Goal: Task Accomplishment & Management: Use online tool/utility

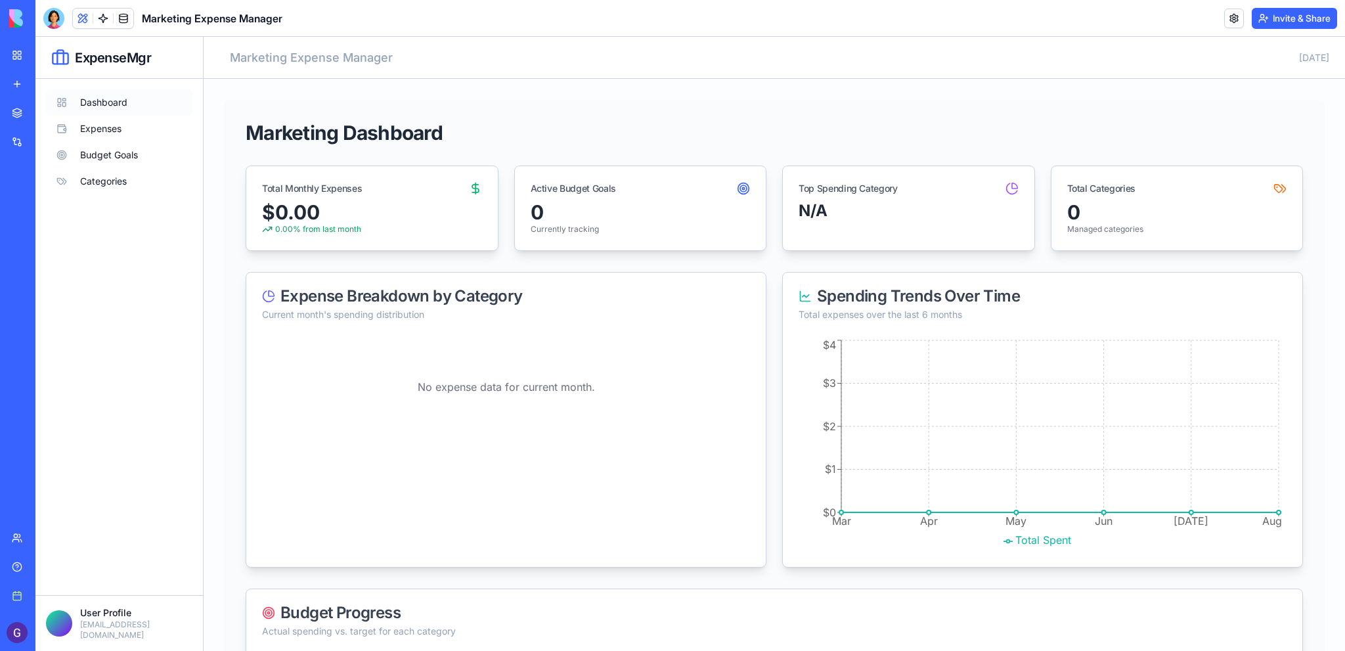
click at [114, 101] on button "Dashboard" at bounding box center [119, 102] width 146 height 26
click at [109, 128] on button "Expenses" at bounding box center [119, 129] width 146 height 26
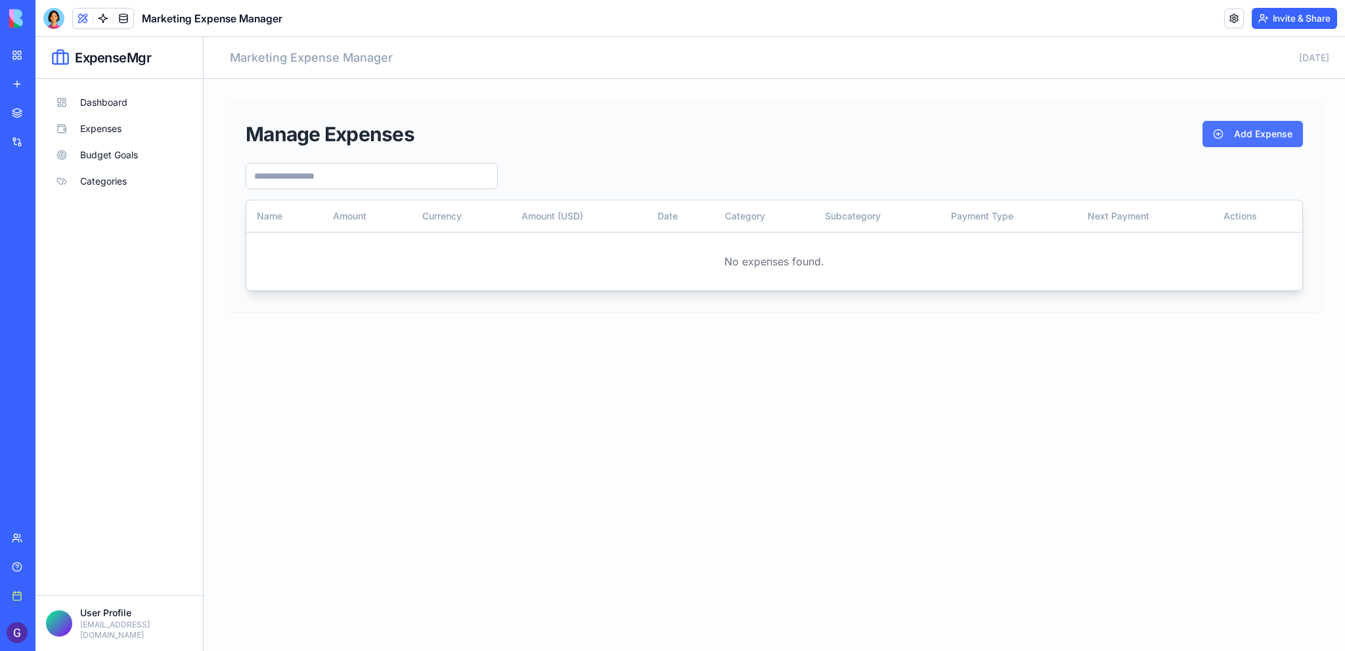
click at [1249, 137] on button "Add Expense" at bounding box center [1253, 134] width 100 height 26
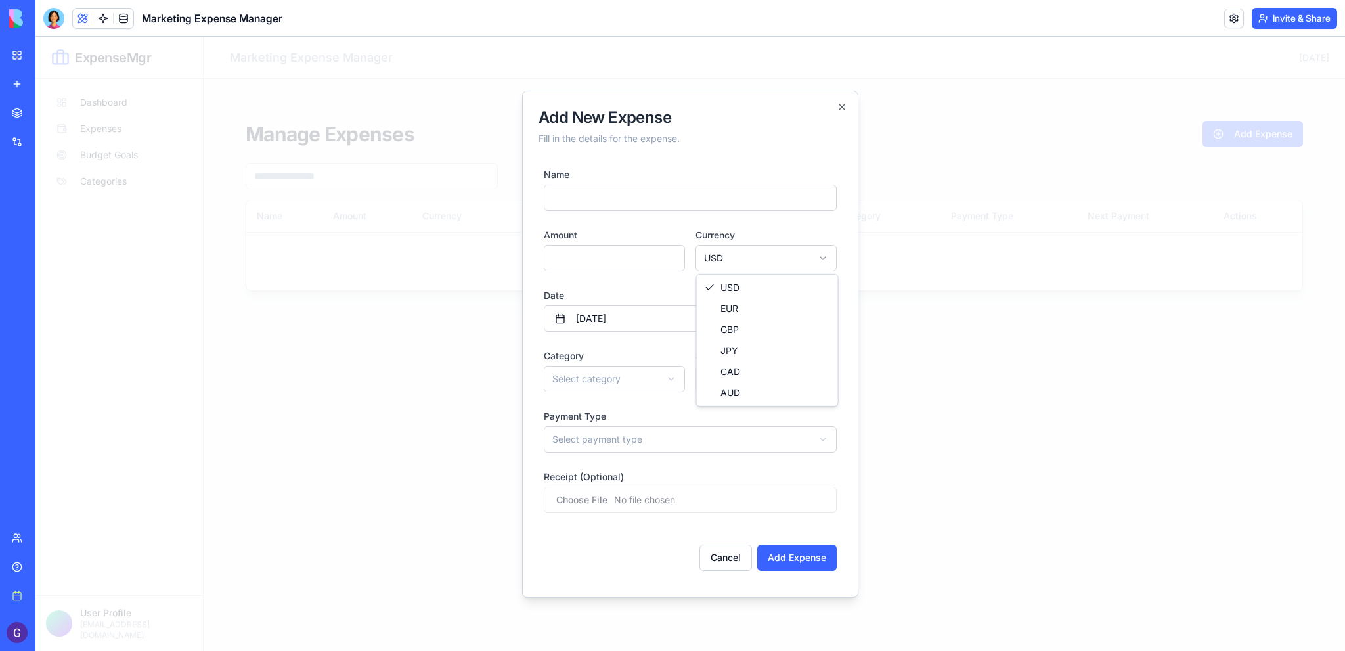
click at [811, 263] on body "ExpenseMgr Dashboard Expenses Budget Goals Categories User Profile [EMAIL_ADDRE…" at bounding box center [690, 344] width 1310 height 614
click at [900, 266] on div at bounding box center [690, 344] width 1310 height 614
click at [843, 102] on icon "button" at bounding box center [842, 107] width 11 height 11
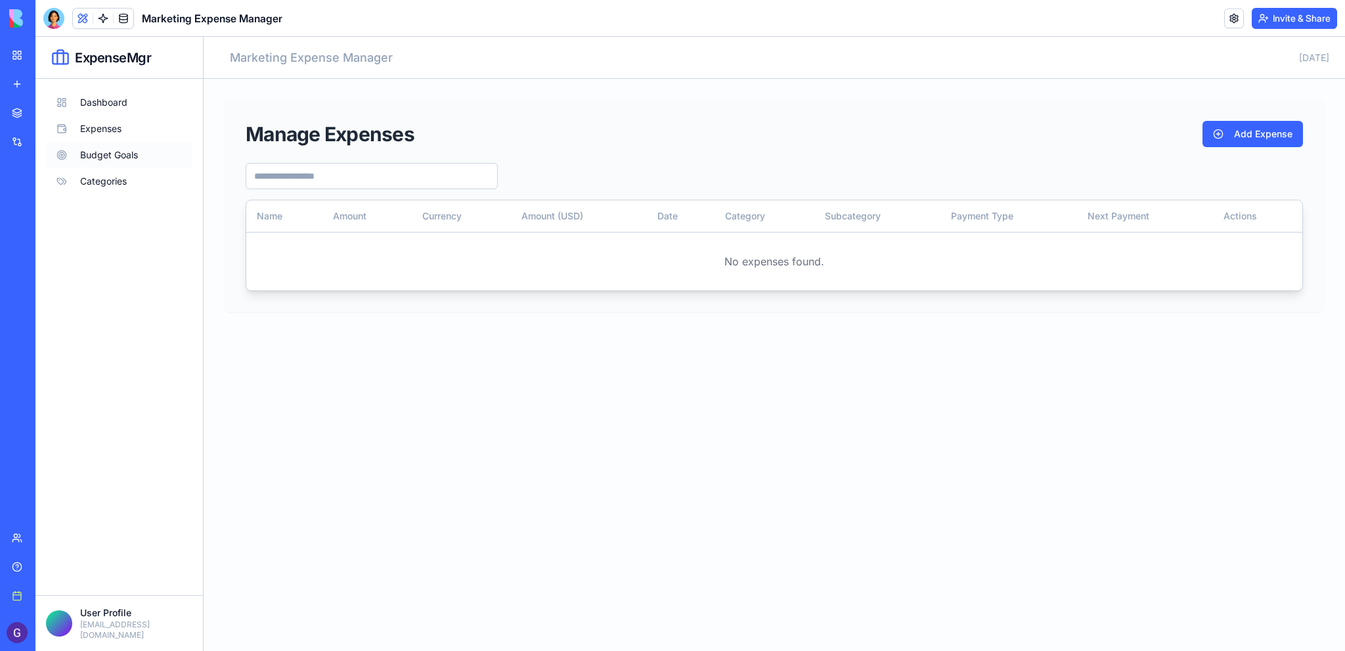
click at [112, 160] on button "Budget Goals" at bounding box center [119, 155] width 146 height 26
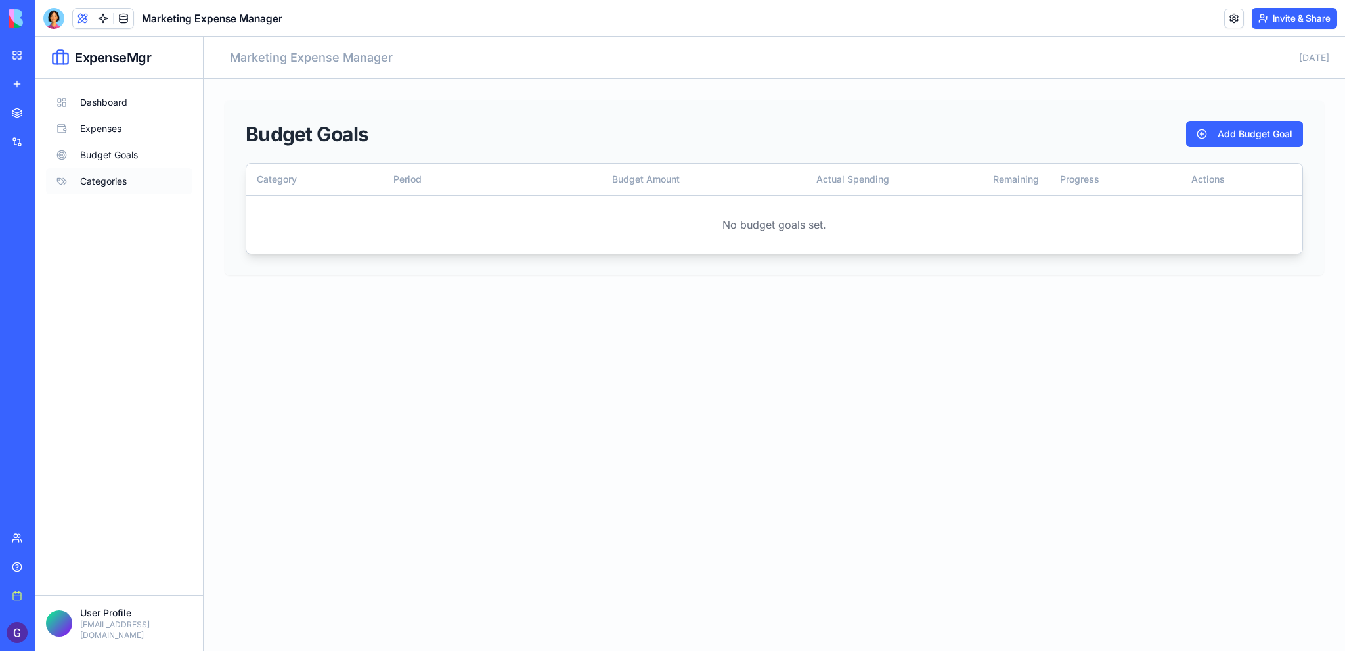
click at [110, 187] on button "Categories" at bounding box center [119, 181] width 146 height 26
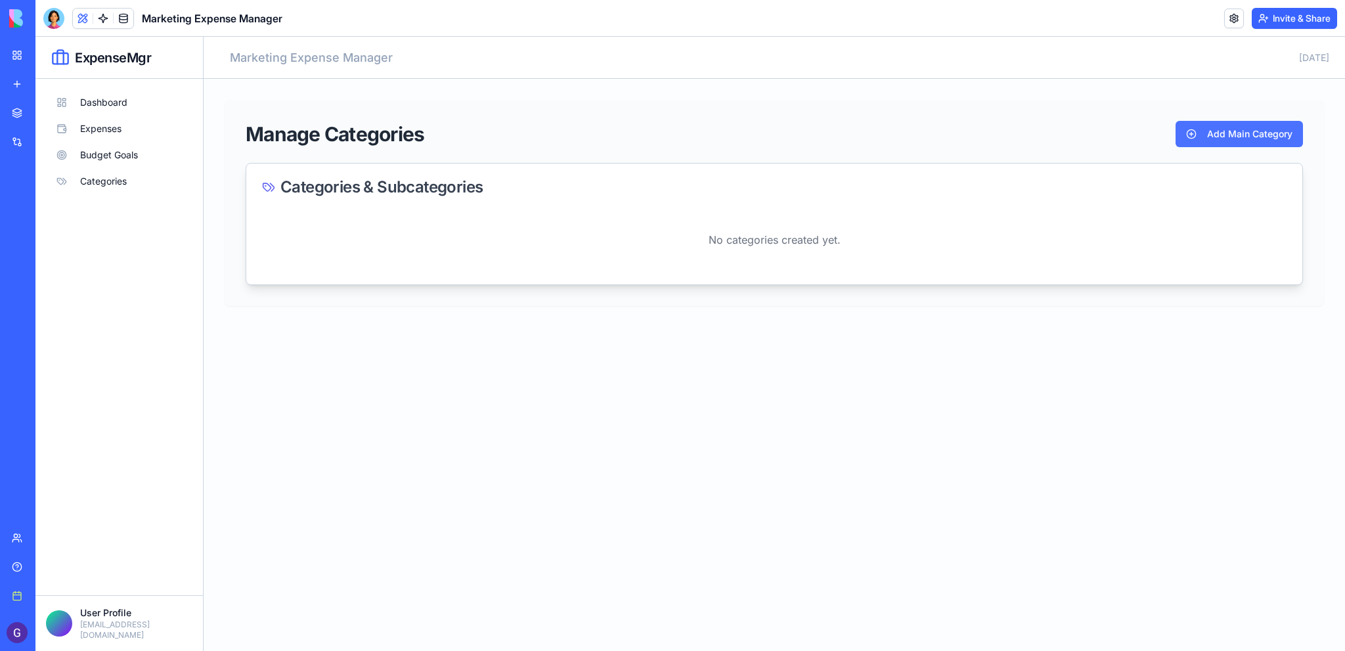
click at [1226, 138] on button "Add Main Category" at bounding box center [1239, 134] width 127 height 26
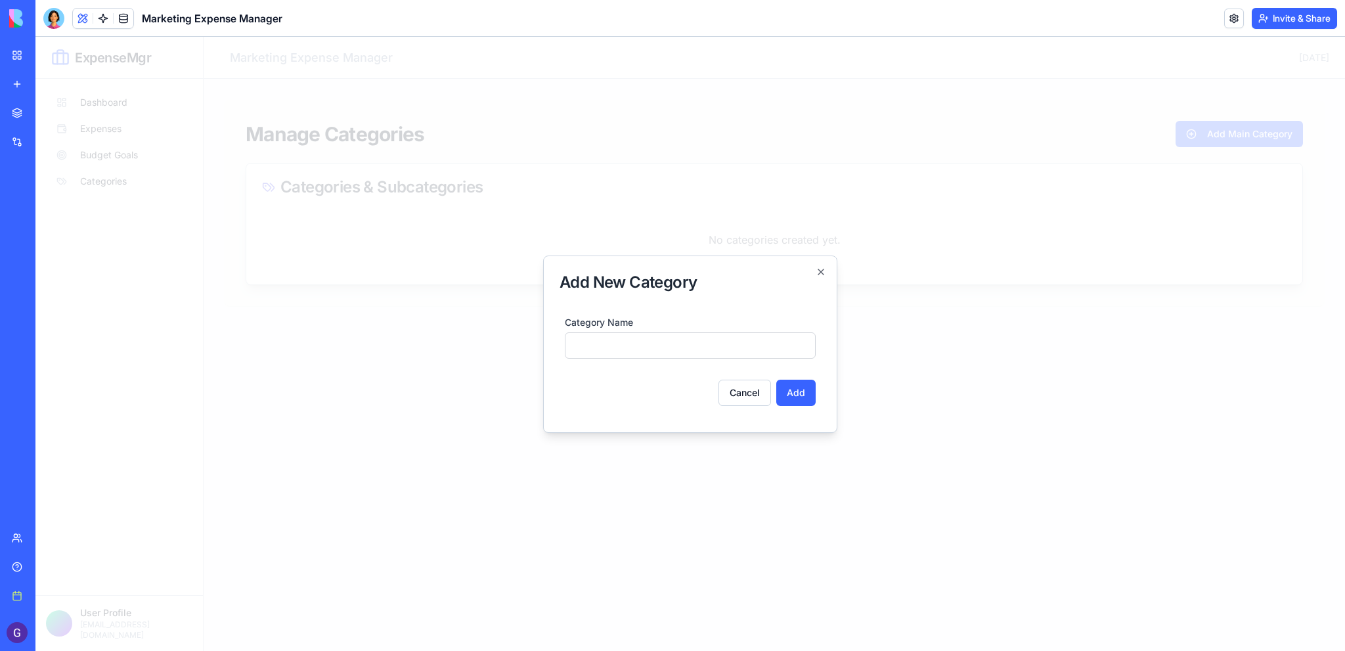
click at [702, 347] on input "Category Name" at bounding box center [690, 345] width 251 height 26
click at [744, 389] on button "Cancel" at bounding box center [745, 393] width 53 height 26
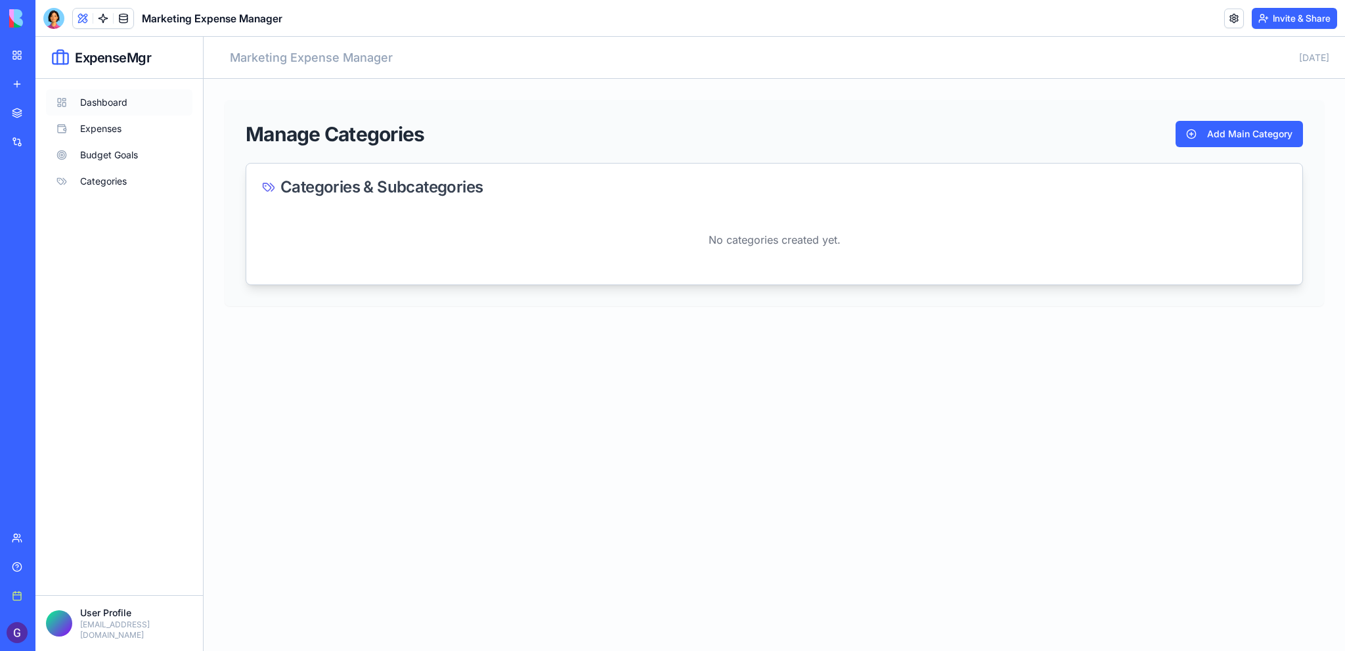
click at [117, 97] on button "Dashboard" at bounding box center [119, 102] width 146 height 26
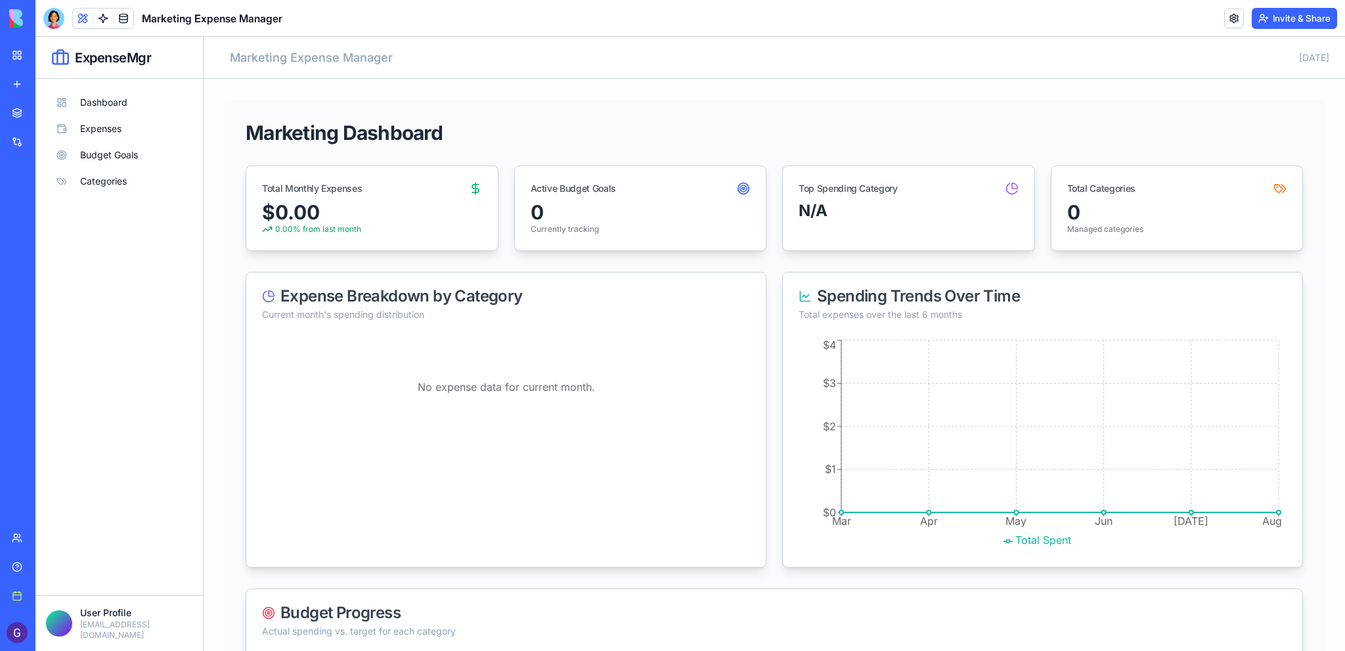
click at [17, 22] on img at bounding box center [49, 18] width 81 height 18
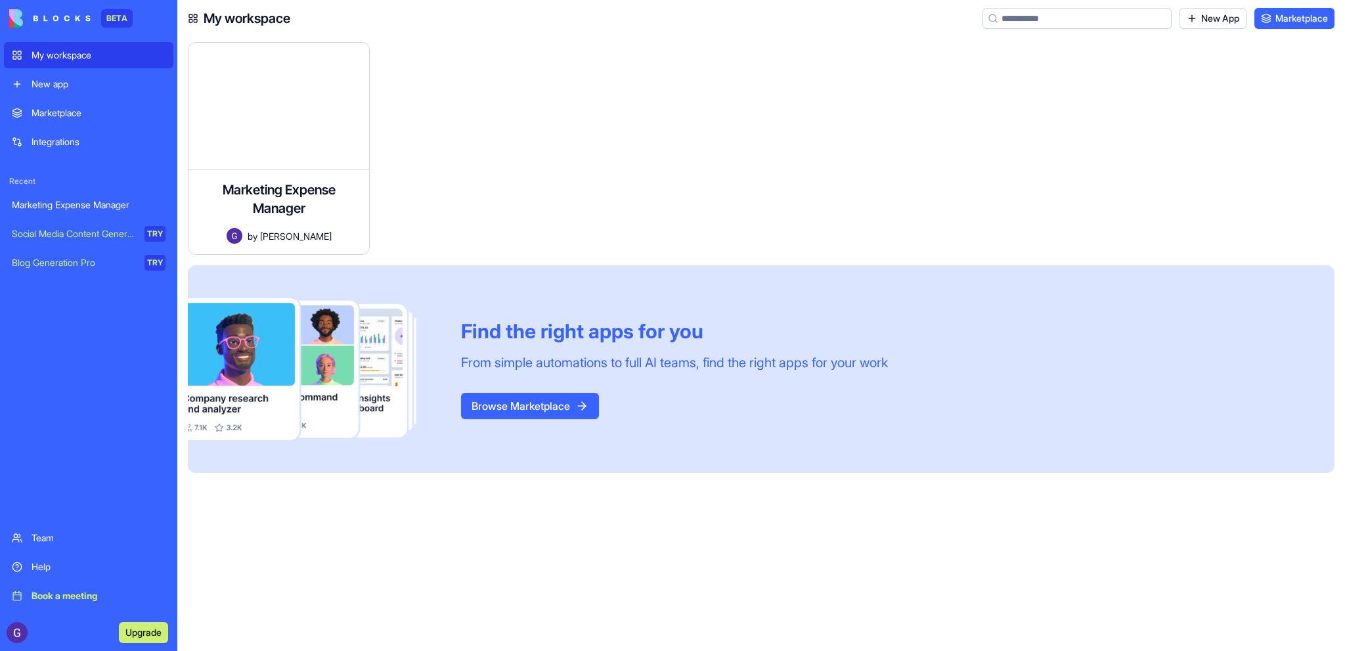
click at [53, 135] on div "Integrations" at bounding box center [99, 141] width 134 height 13
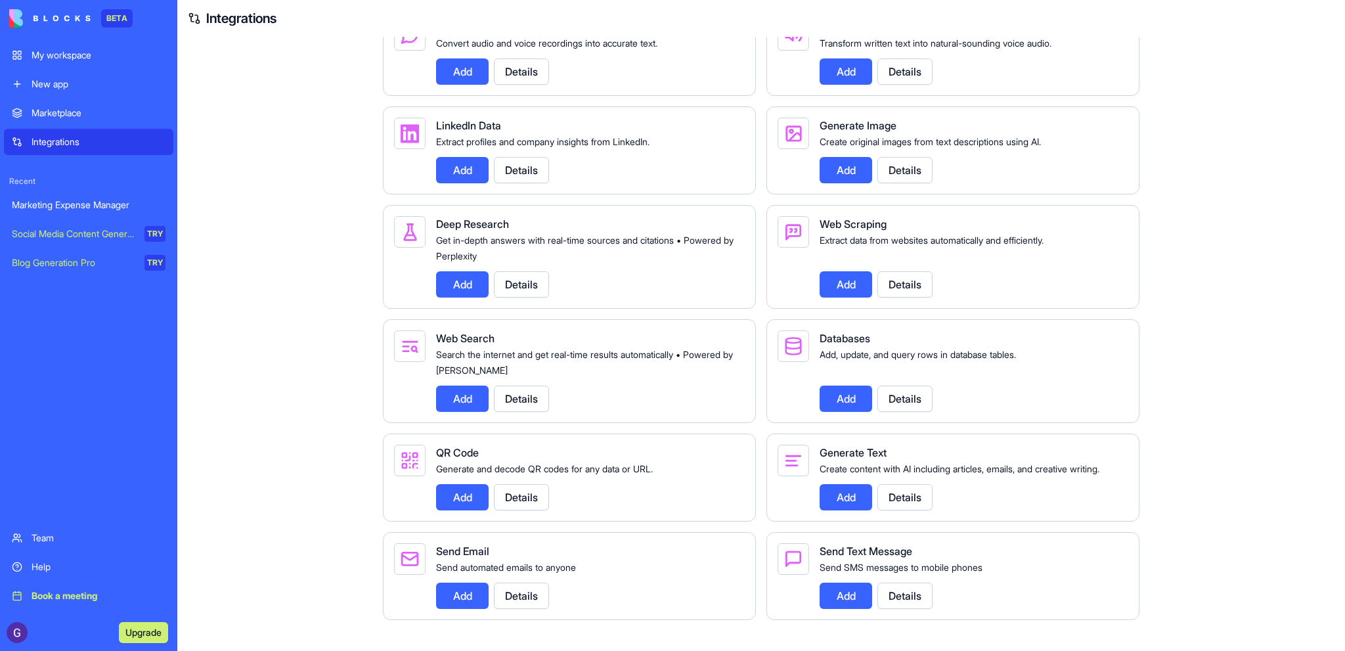
scroll to position [1367, 0]
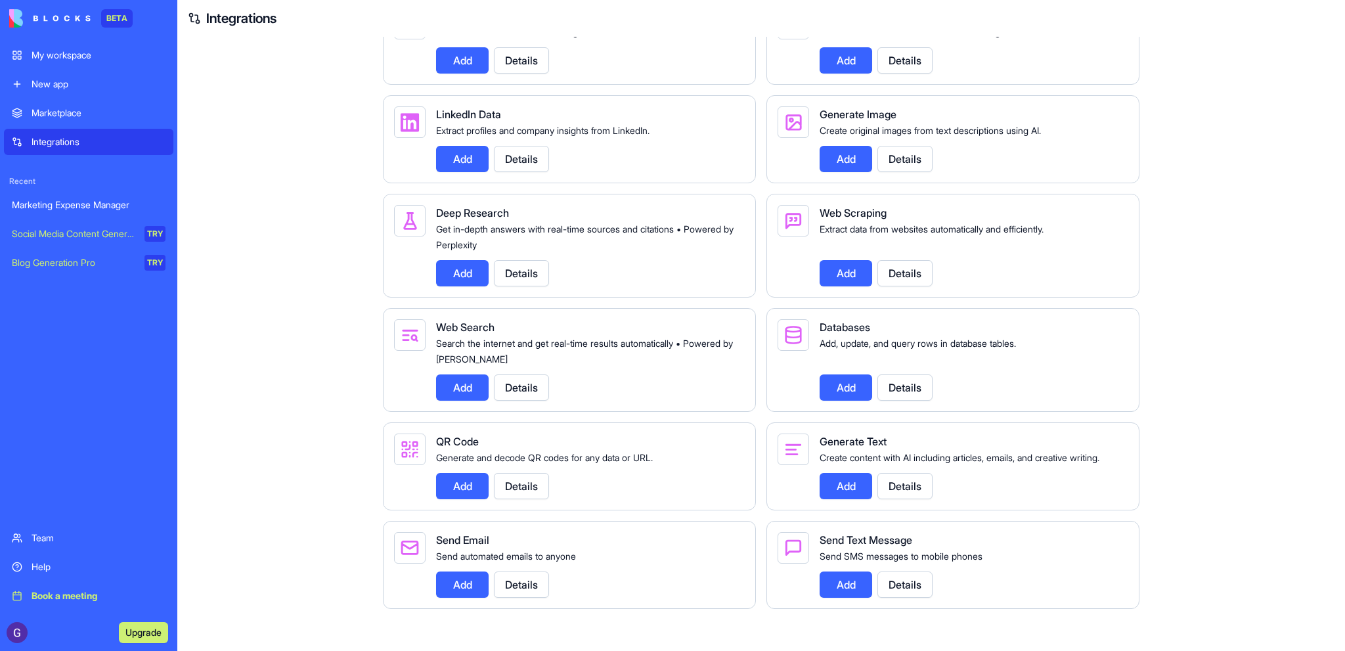
click at [841, 260] on button "Add" at bounding box center [846, 273] width 53 height 26
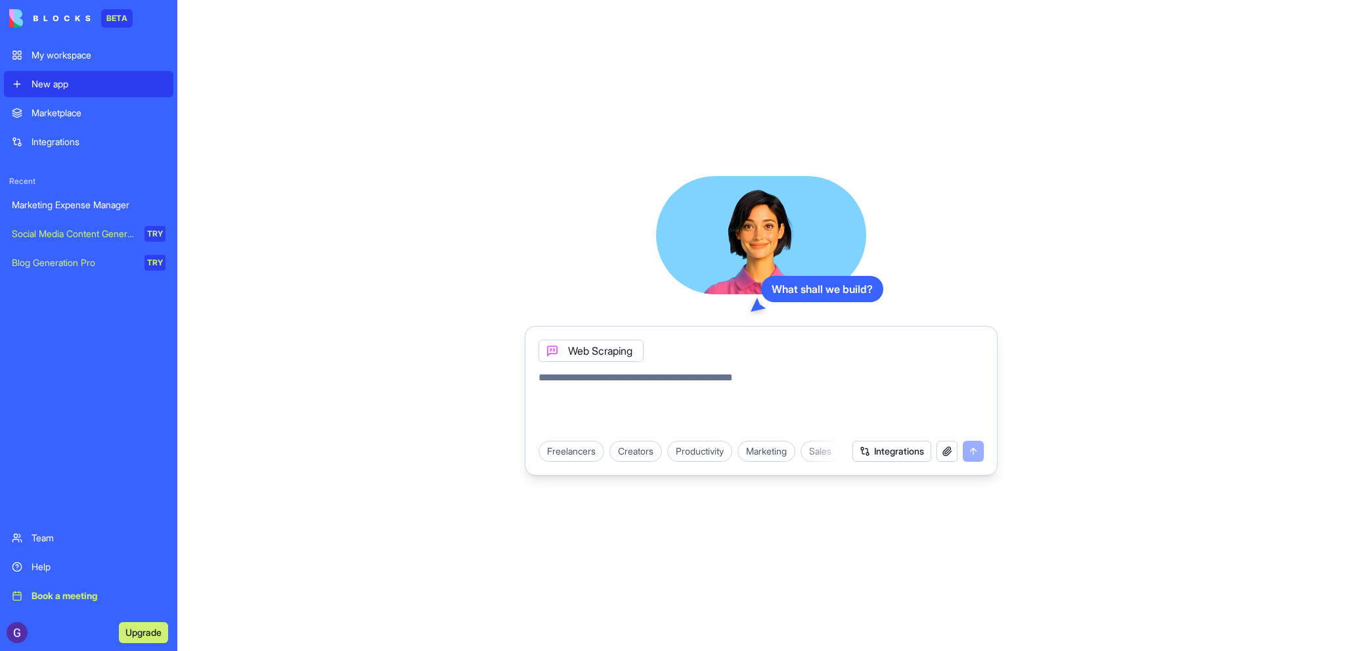
click at [628, 375] on textarea at bounding box center [761, 401] width 445 height 63
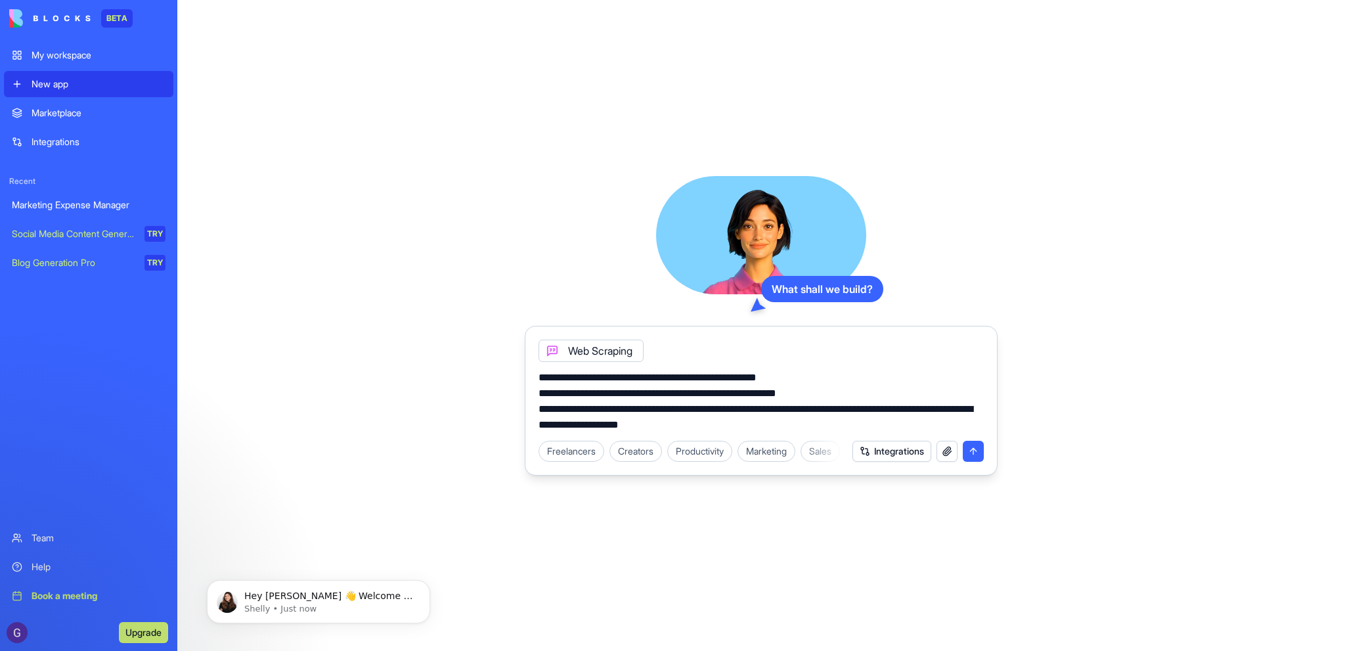
type textarea "**********"
click at [970, 448] on button "submit" at bounding box center [973, 451] width 21 height 21
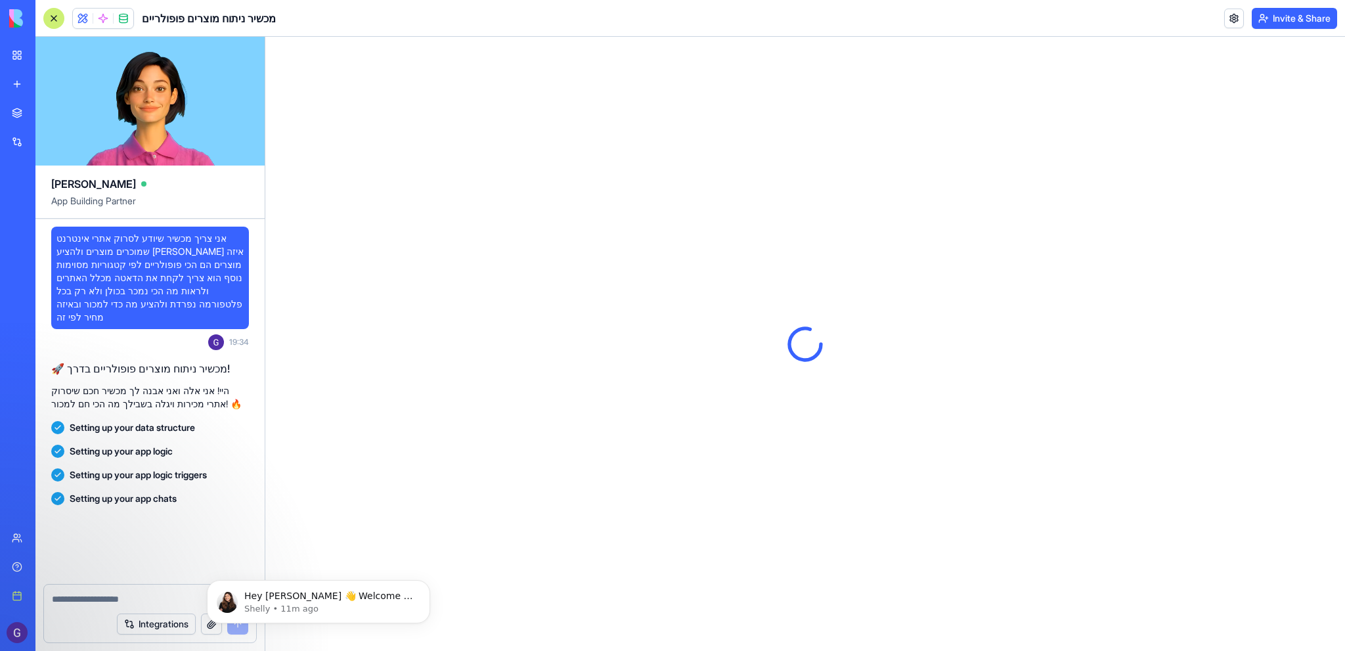
scroll to position [234, 0]
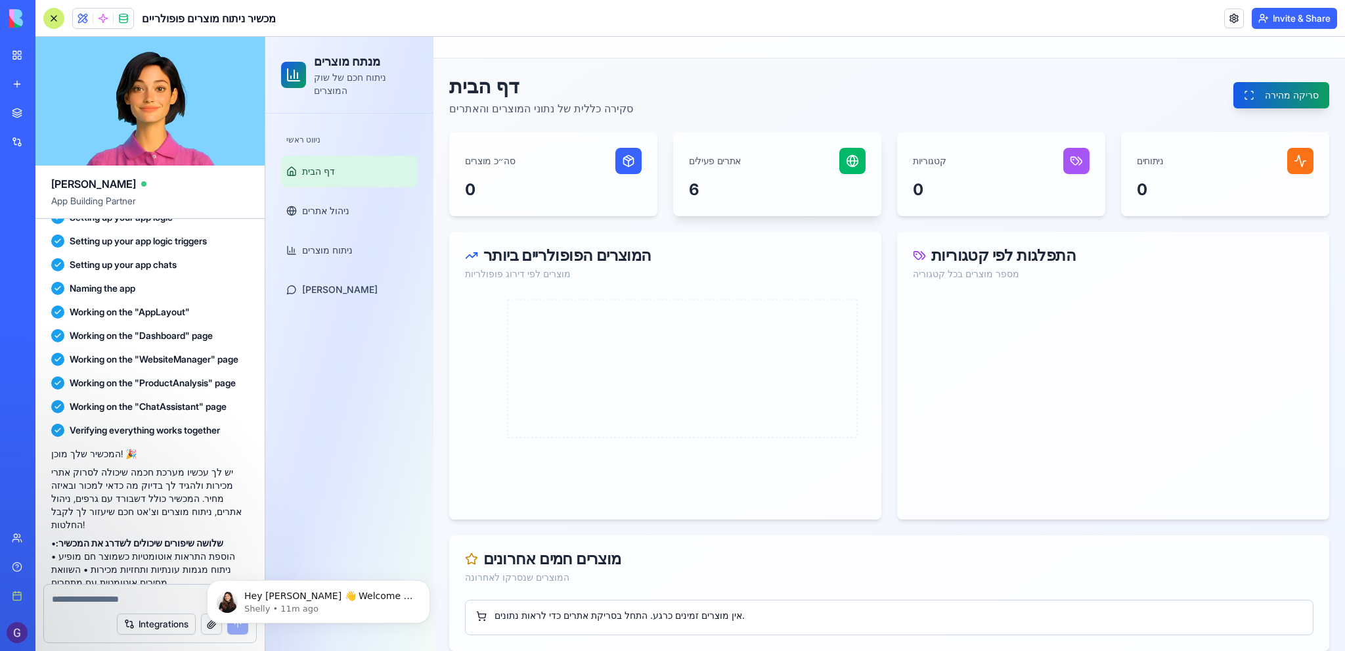
click at [700, 160] on div "אתרים פעילים" at bounding box center [715, 160] width 52 height 13
click at [326, 204] on span "ניהול אתרים" at bounding box center [325, 210] width 47 height 13
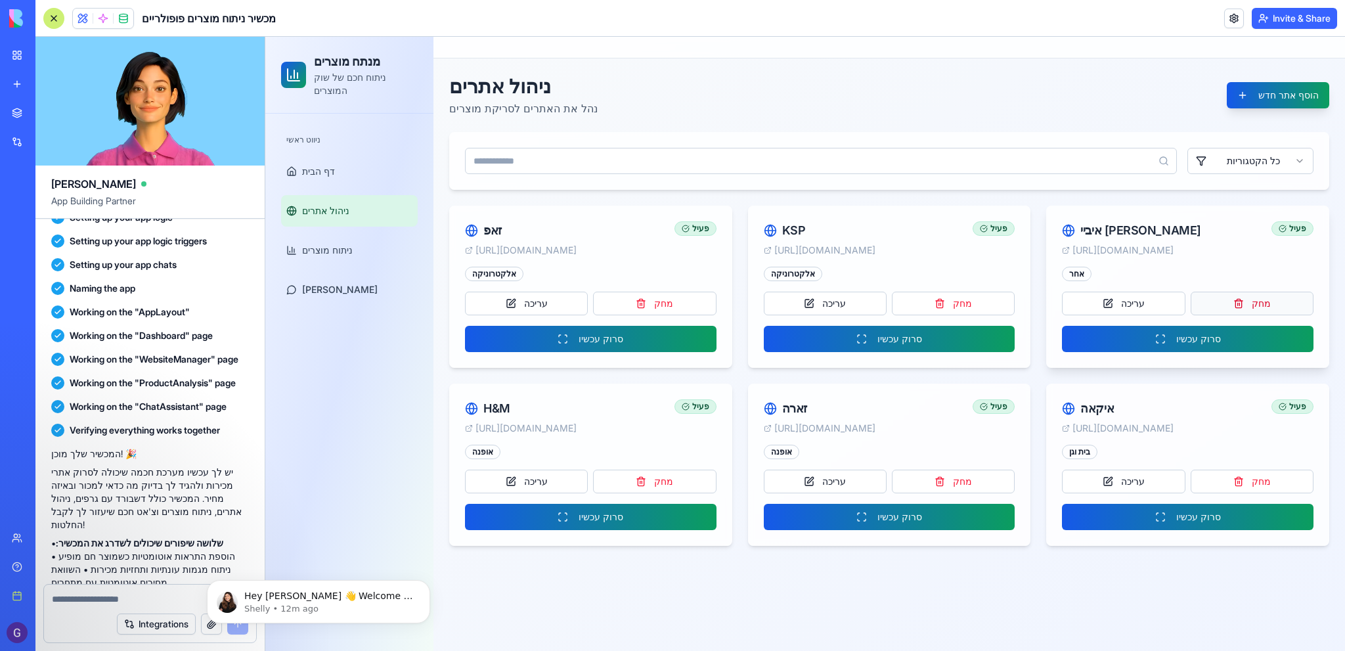
click at [1260, 298] on button "מחק" at bounding box center [1252, 304] width 123 height 24
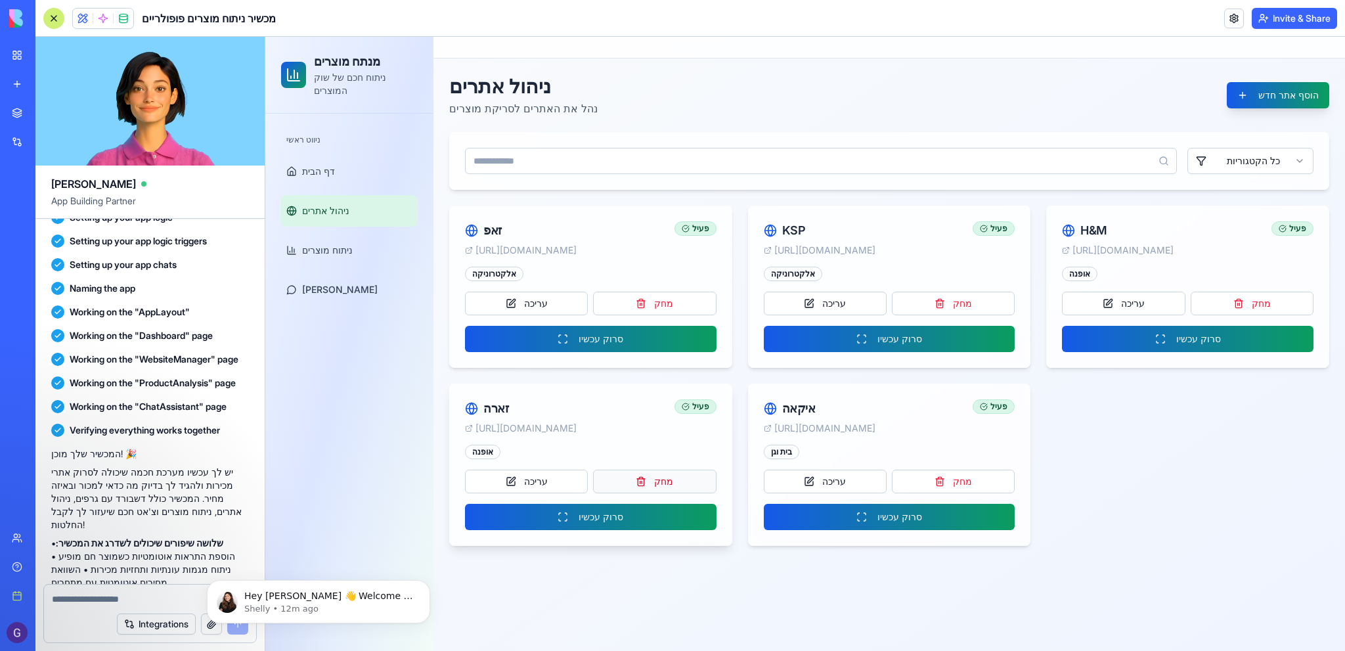
click at [665, 481] on button "מחק" at bounding box center [654, 482] width 123 height 24
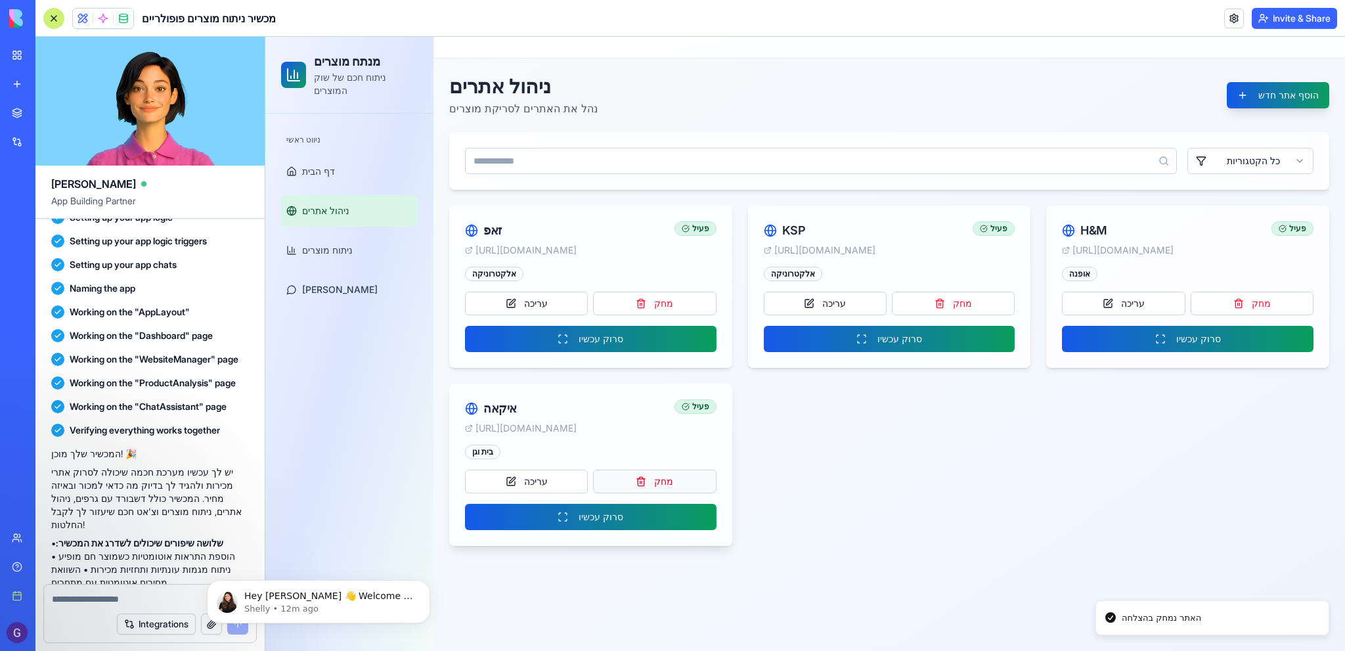
click at [679, 478] on button "מחק" at bounding box center [654, 482] width 123 height 24
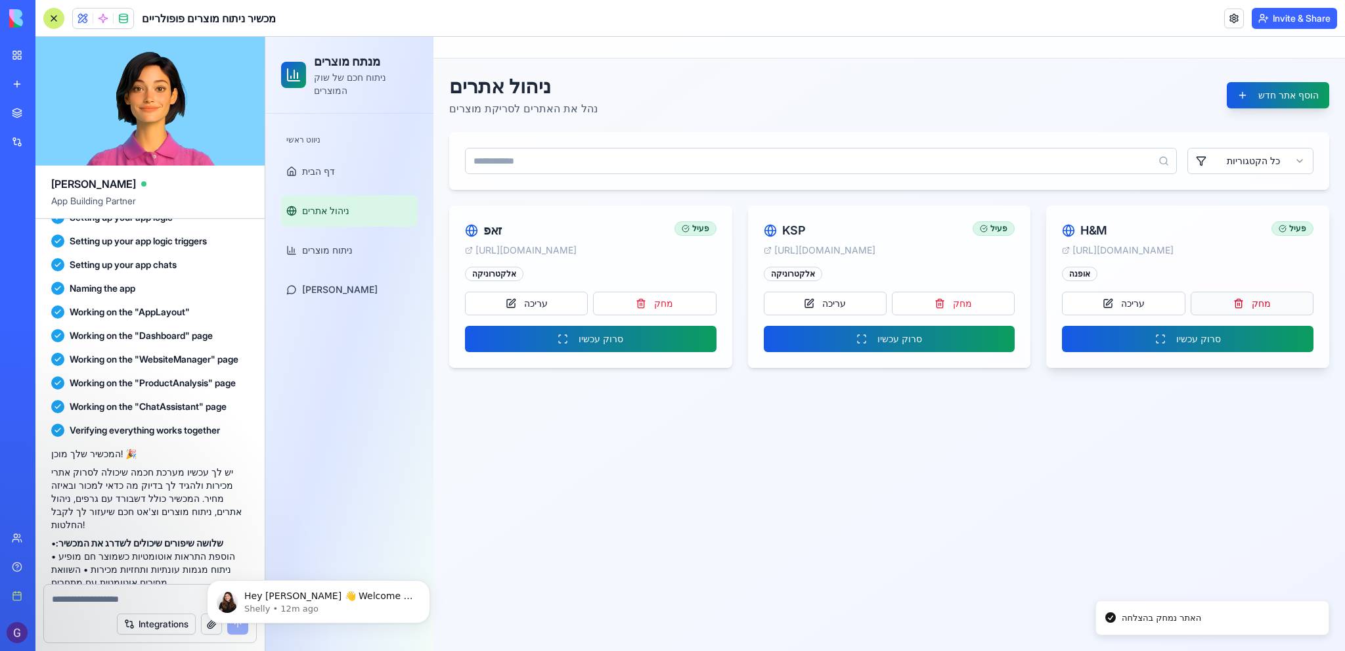
click at [1253, 301] on button "מחק" at bounding box center [1252, 304] width 123 height 24
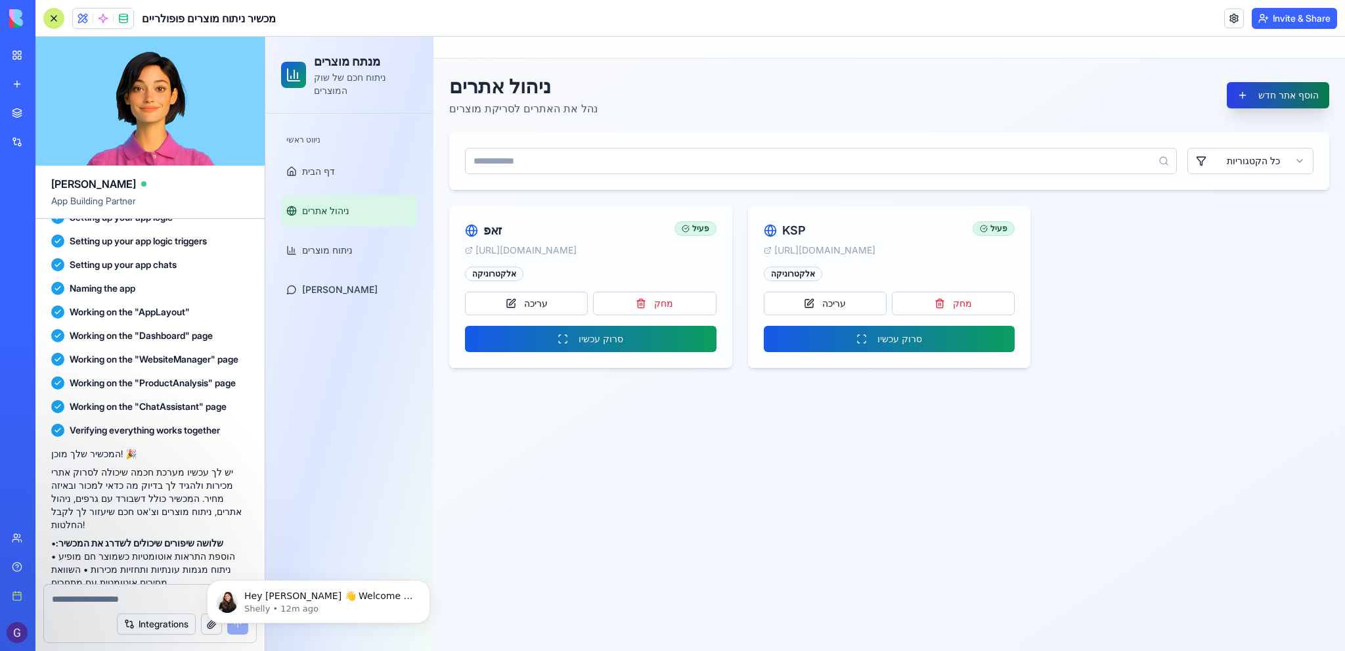
click at [1285, 92] on button "הוסף אתר חדש" at bounding box center [1278, 95] width 102 height 26
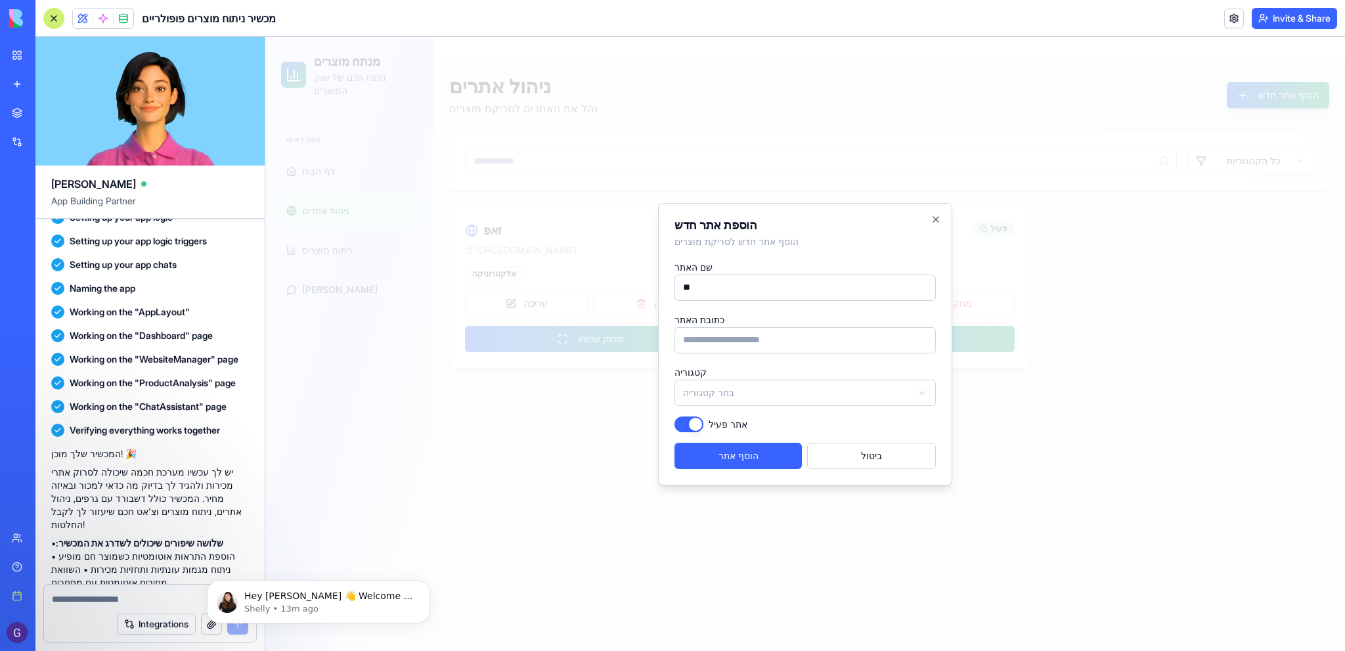
type input "*"
type input "**********"
click at [811, 336] on input "כתובת האתר" at bounding box center [805, 340] width 261 height 26
paste input "**********"
type input "**********"
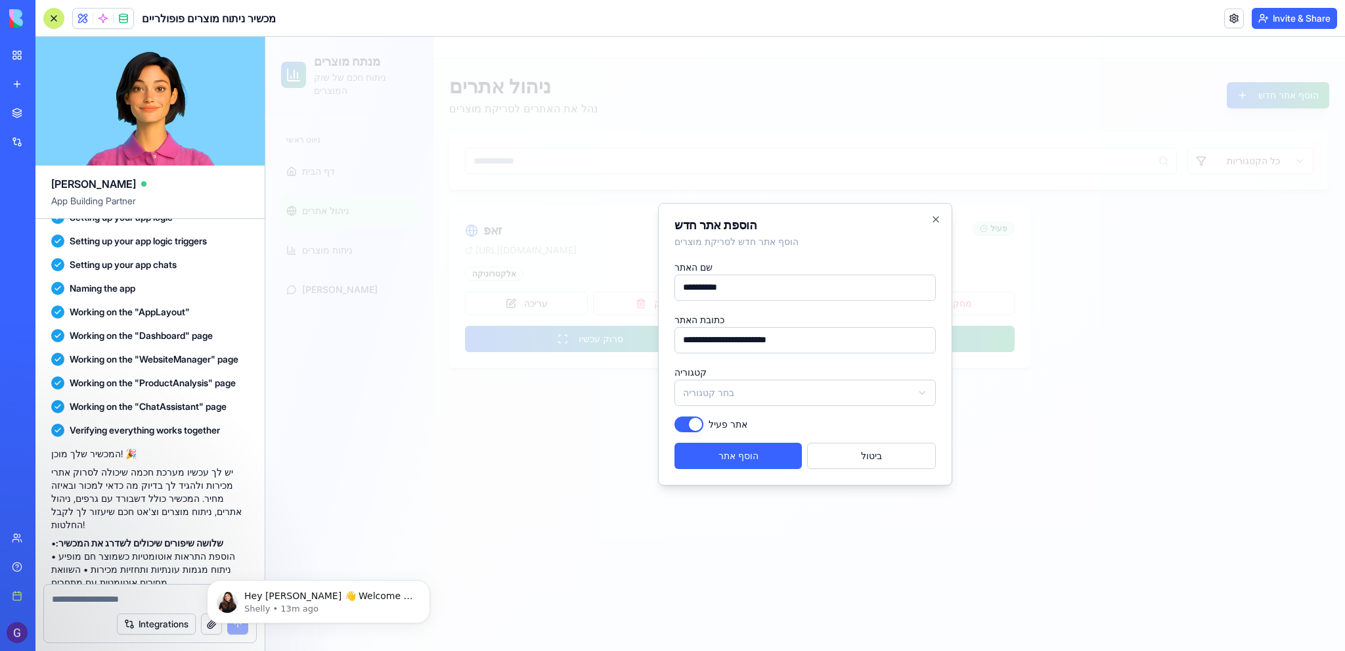
click at [766, 384] on body "**********" at bounding box center [805, 344] width 1080 height 614
click at [741, 453] on button "הוסף אתר" at bounding box center [738, 456] width 127 height 26
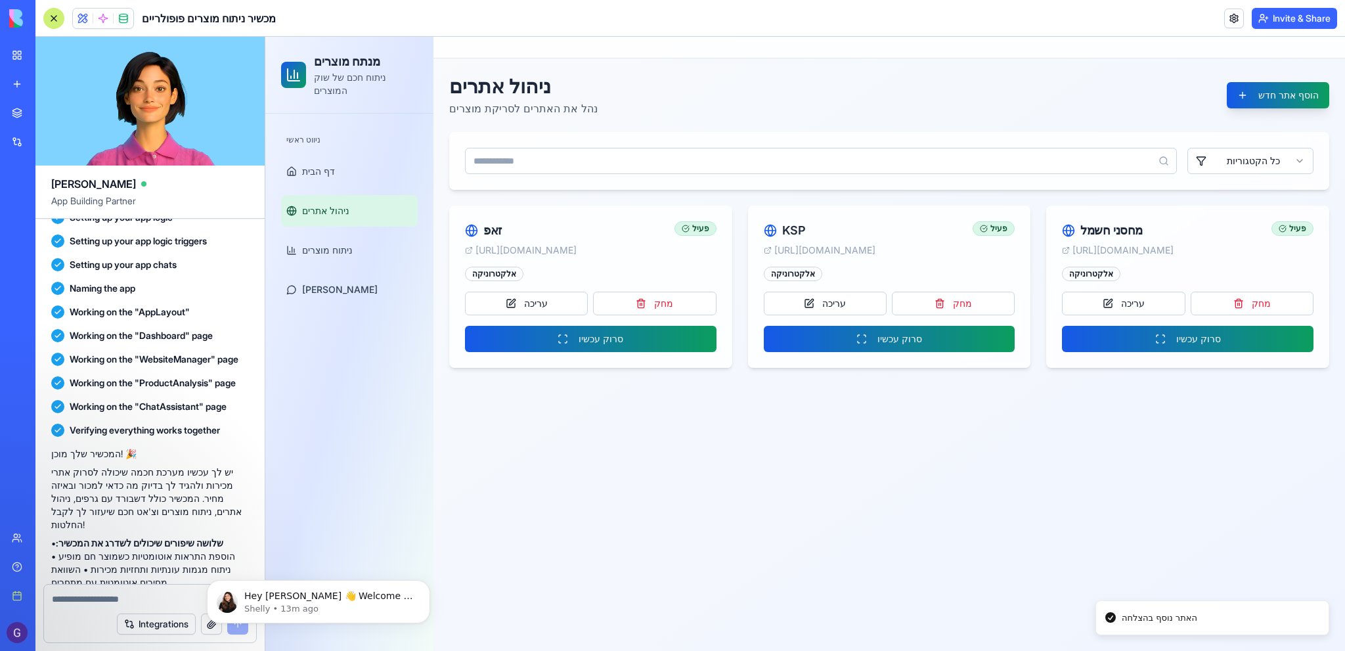
click at [721, 156] on input at bounding box center [821, 161] width 712 height 26
click at [1245, 160] on html "מנתח מוצרים ניתוח חכם של שוק המוצרים ניווט ראשי דף הבית ניהול אתרים ניתוח מוצרי…" at bounding box center [805, 344] width 1080 height 614
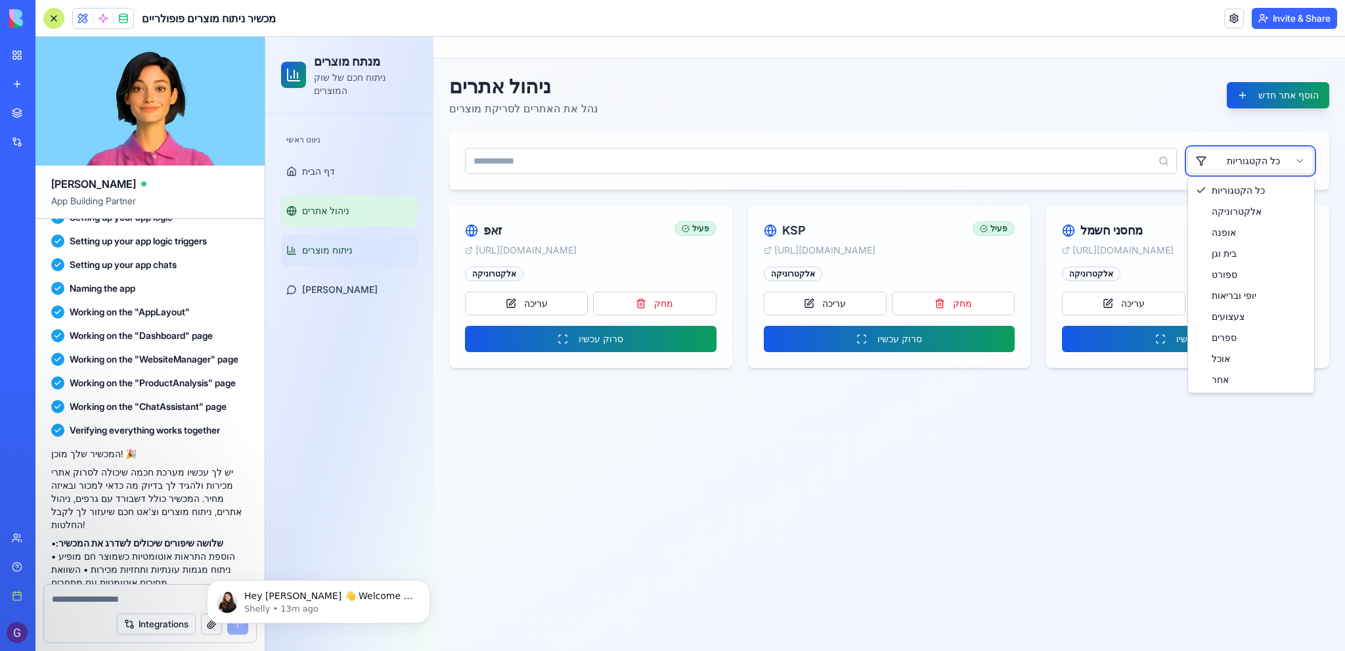
click at [331, 236] on html "מנתח מוצרים ניתוח חכם של שוק המוצרים ניווט ראשי דף הבית ניהול אתרים ניתוח מוצרי…" at bounding box center [805, 344] width 1080 height 614
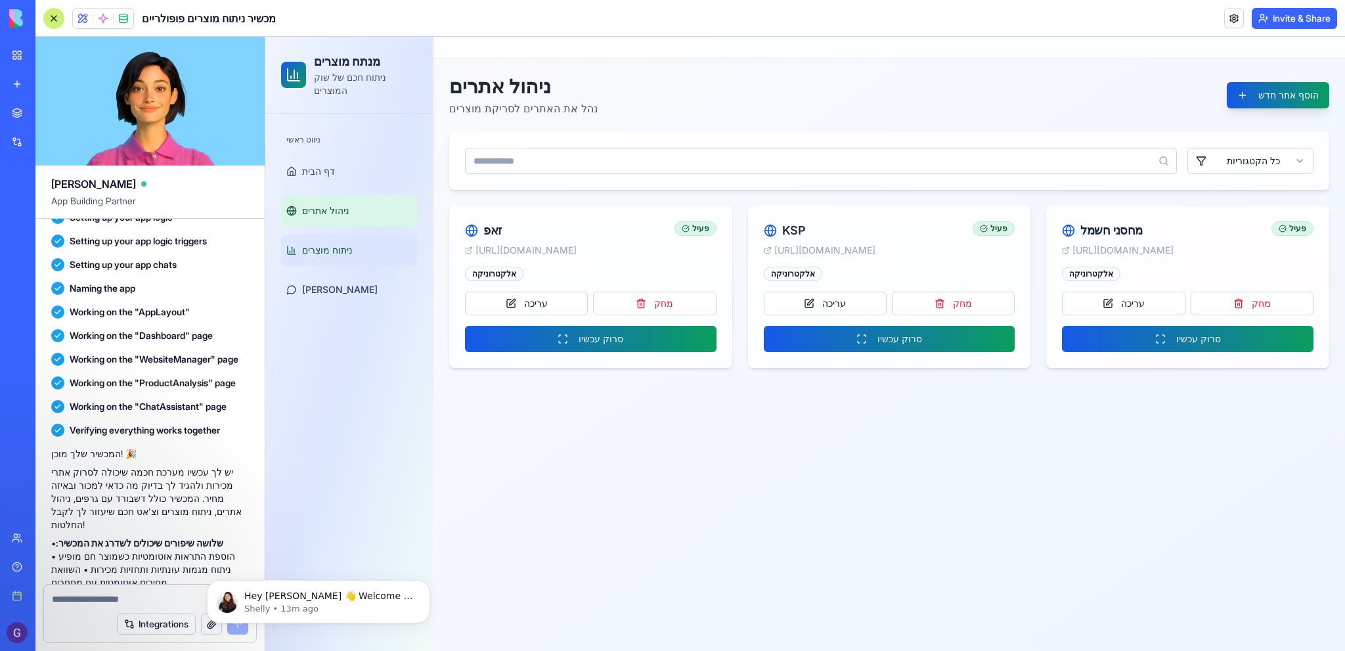
click at [331, 244] on span "ניתוח מוצרים" at bounding box center [327, 250] width 51 height 13
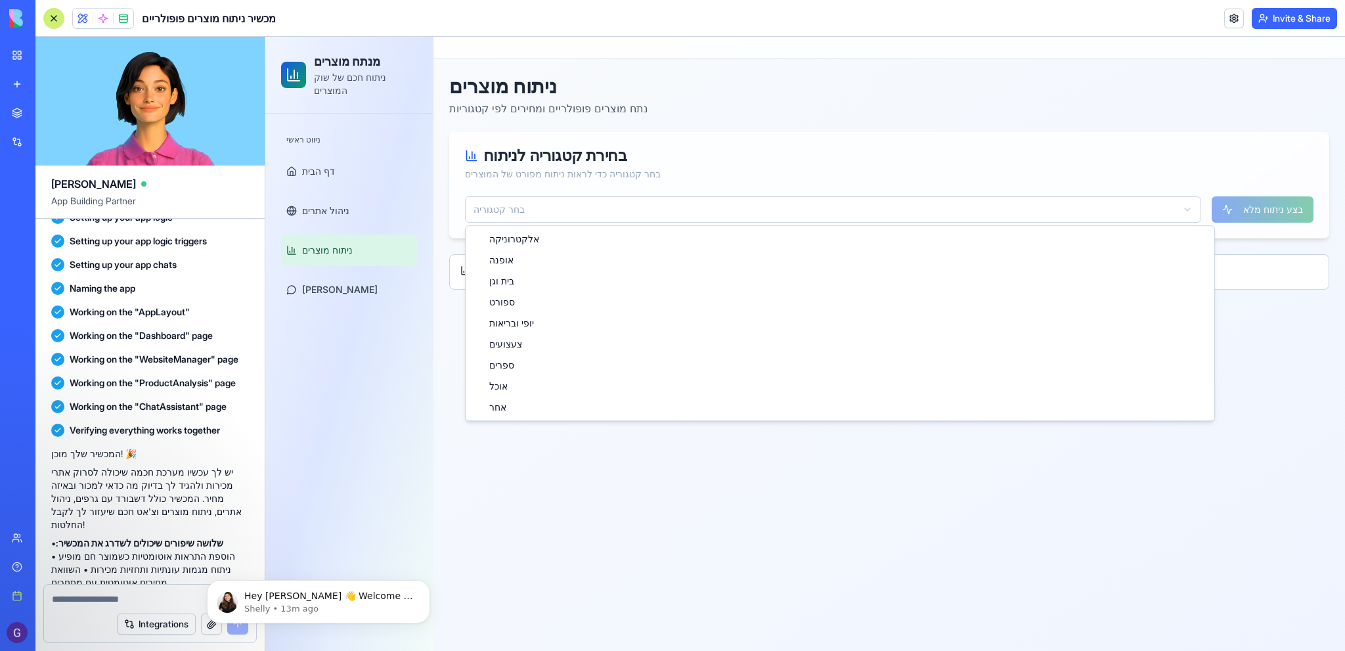
click at [613, 206] on html "מנתח מוצרים ניתוח חכם של שוק המוצרים ניווט ראשי דף הבית ניהול אתרים ניתוח מוצרי…" at bounding box center [805, 344] width 1080 height 614
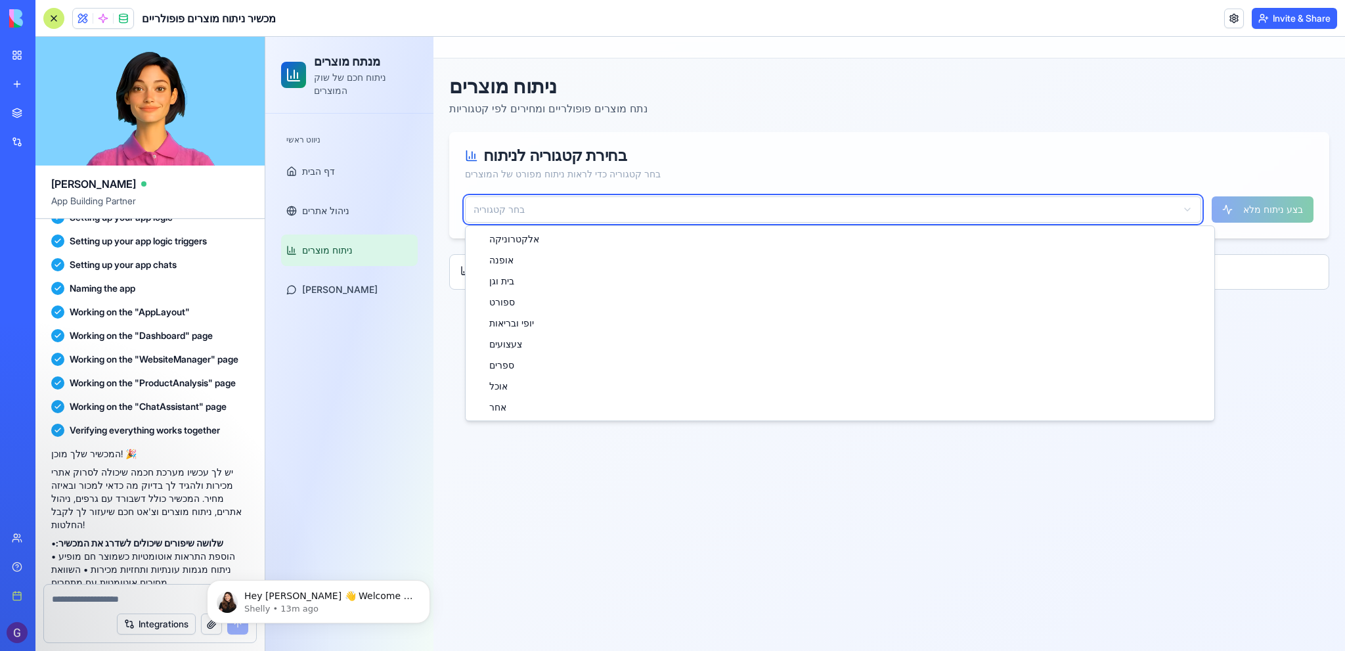
click at [613, 206] on html "מנתח מוצרים ניתוח חכם של שוק המוצרים ניווט ראשי דף הבית ניהול אתרים ניתוח מוצרי…" at bounding box center [805, 344] width 1080 height 614
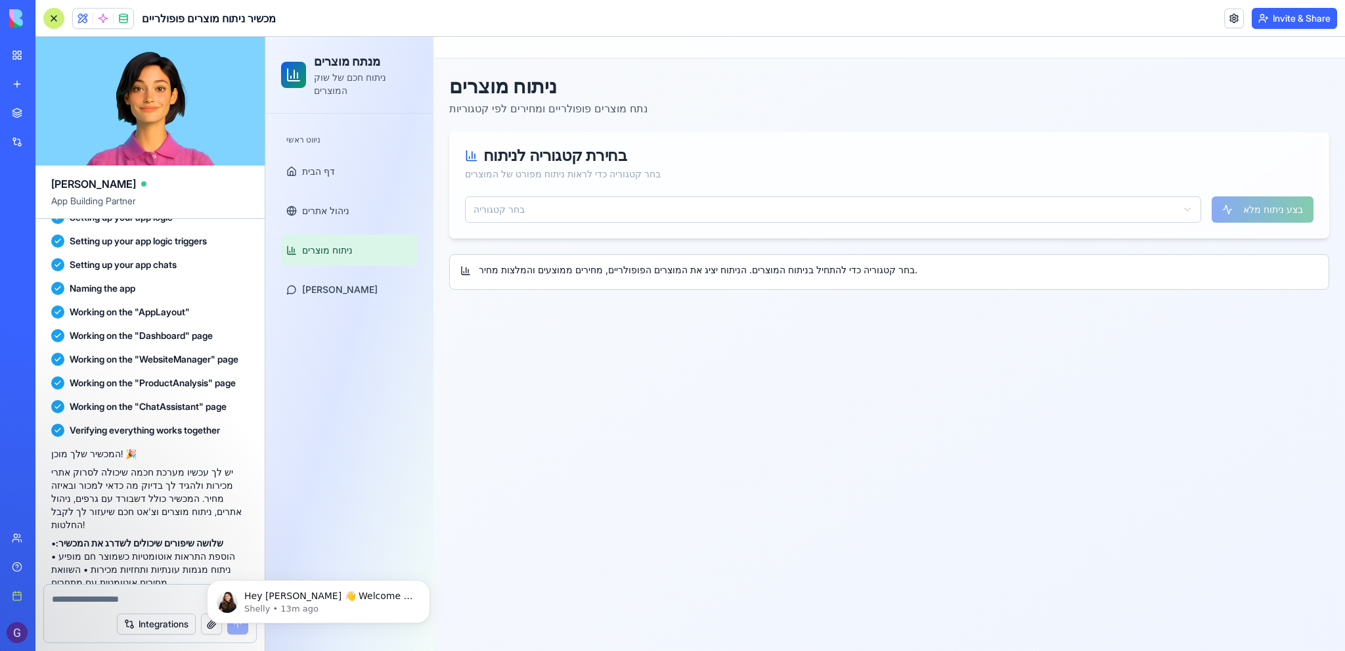
click at [110, 598] on textarea at bounding box center [150, 598] width 197 height 13
type textarea "**********"
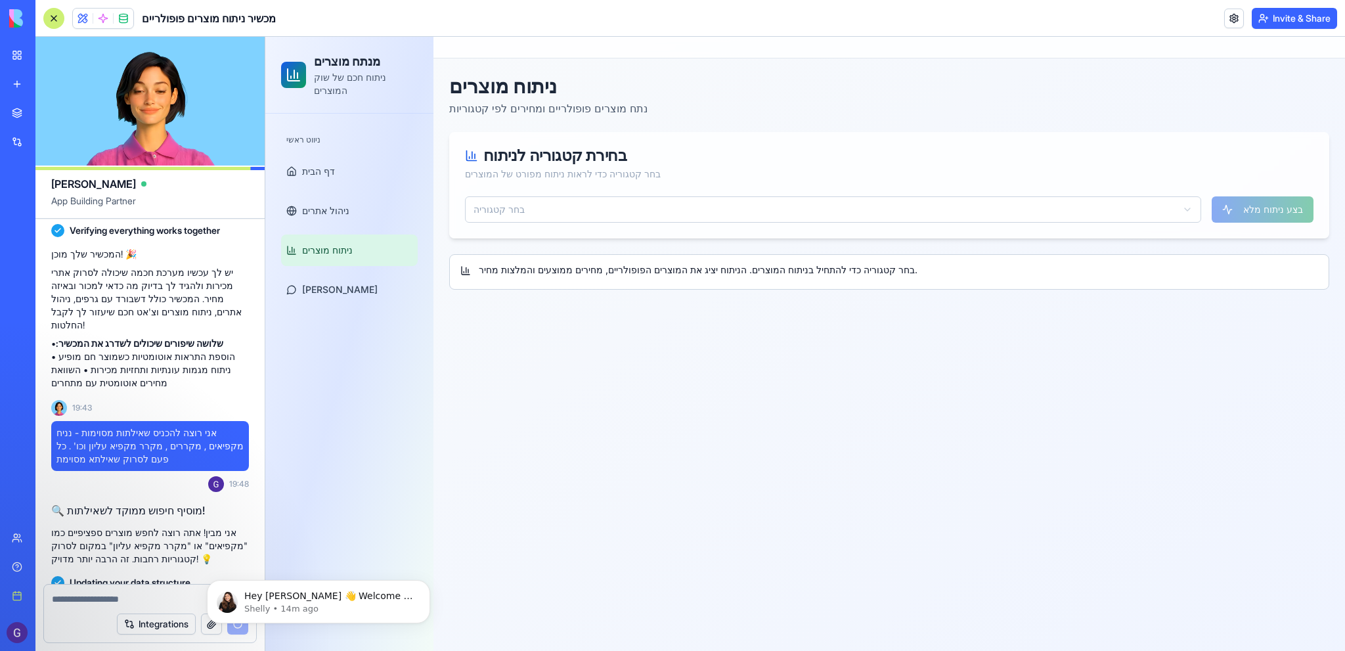
scroll to position [457, 0]
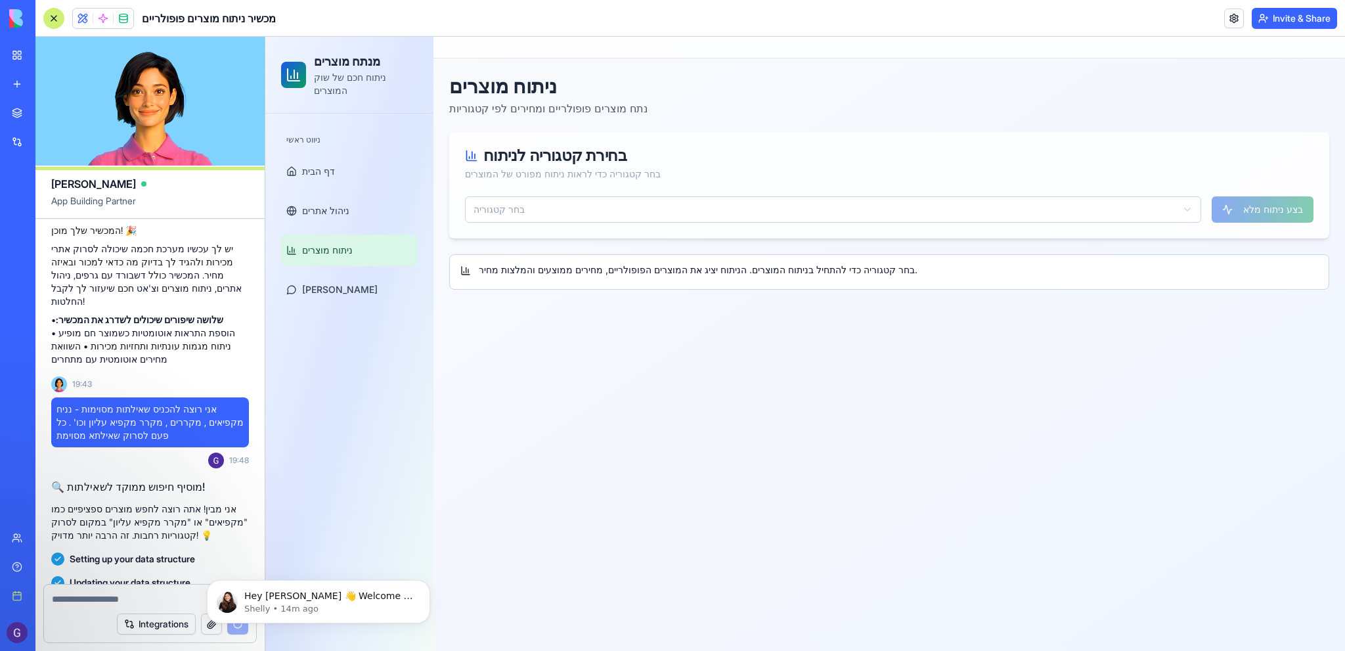
click at [600, 213] on html "מנתח מוצרים ניתוח חכם של שוק המוצרים ניווט ראשי דף הבית ניהול אתרים ניתוח מוצרי…" at bounding box center [805, 344] width 1080 height 614
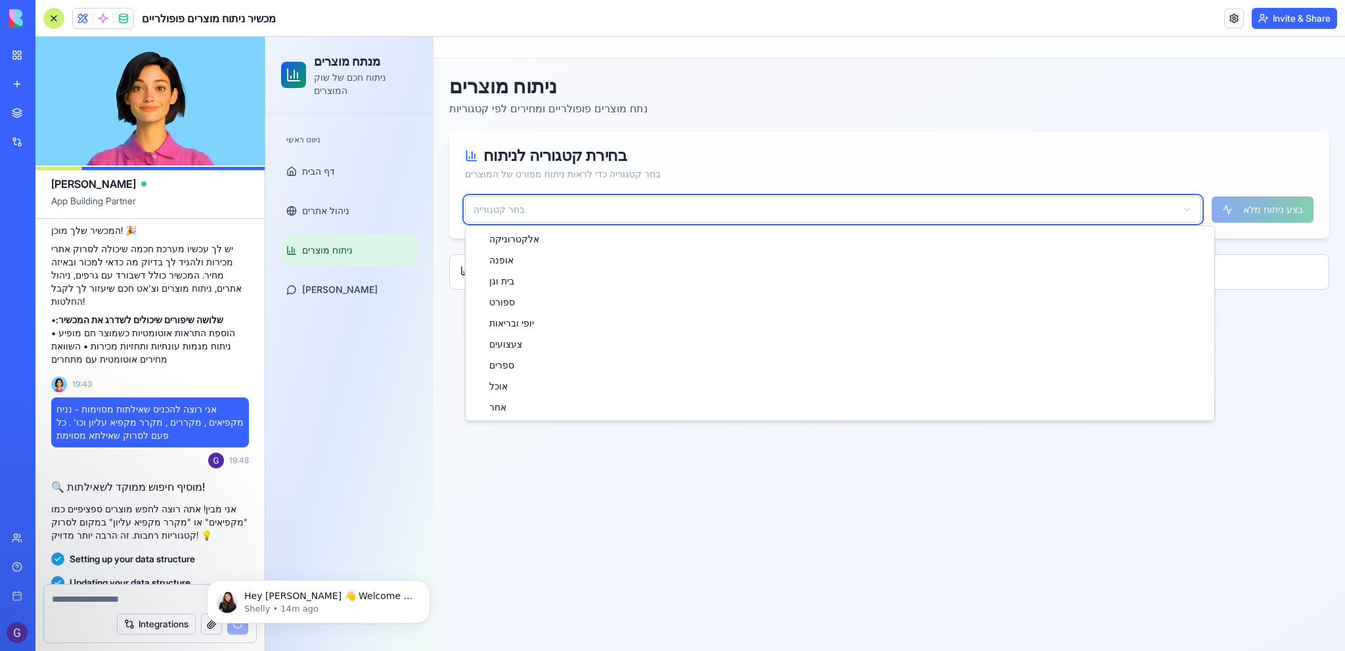
click at [600, 213] on html "מנתח מוצרים ניתוח חכם של שוק המוצרים ניווט ראשי דף הבית ניהול אתרים ניתוח מוצרי…" at bounding box center [805, 344] width 1080 height 614
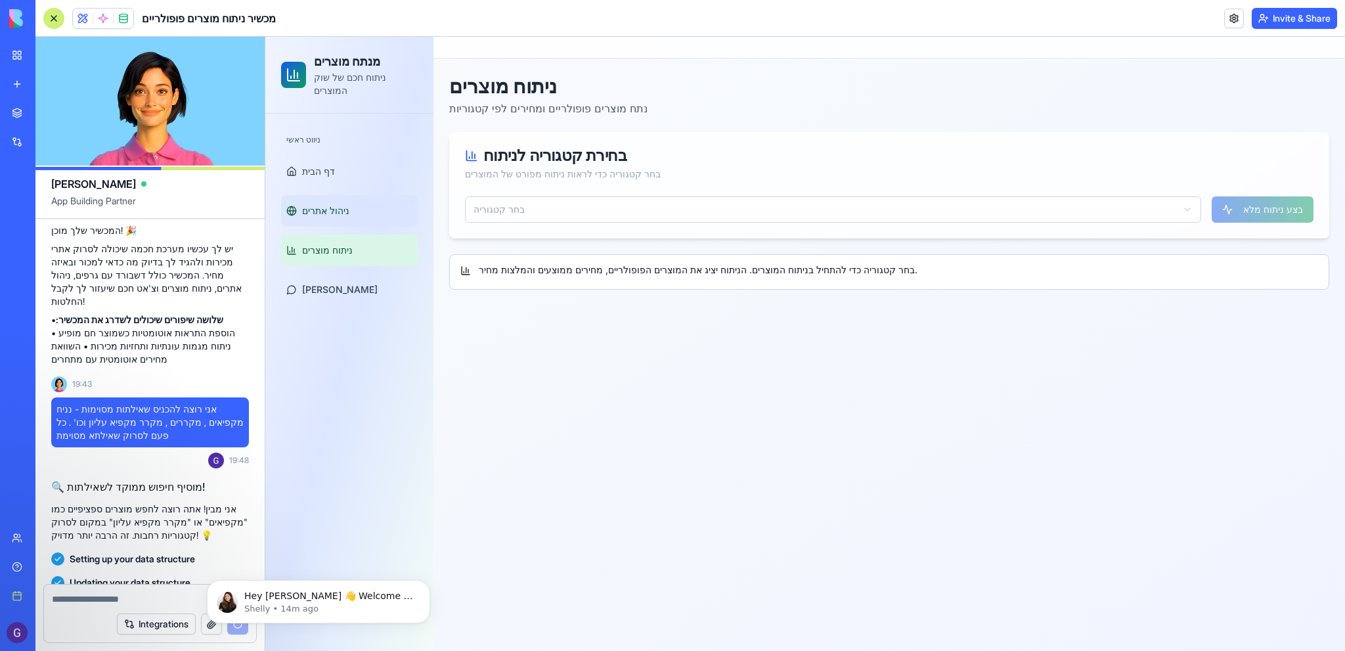
click at [334, 204] on span "ניהול אתרים" at bounding box center [325, 210] width 47 height 13
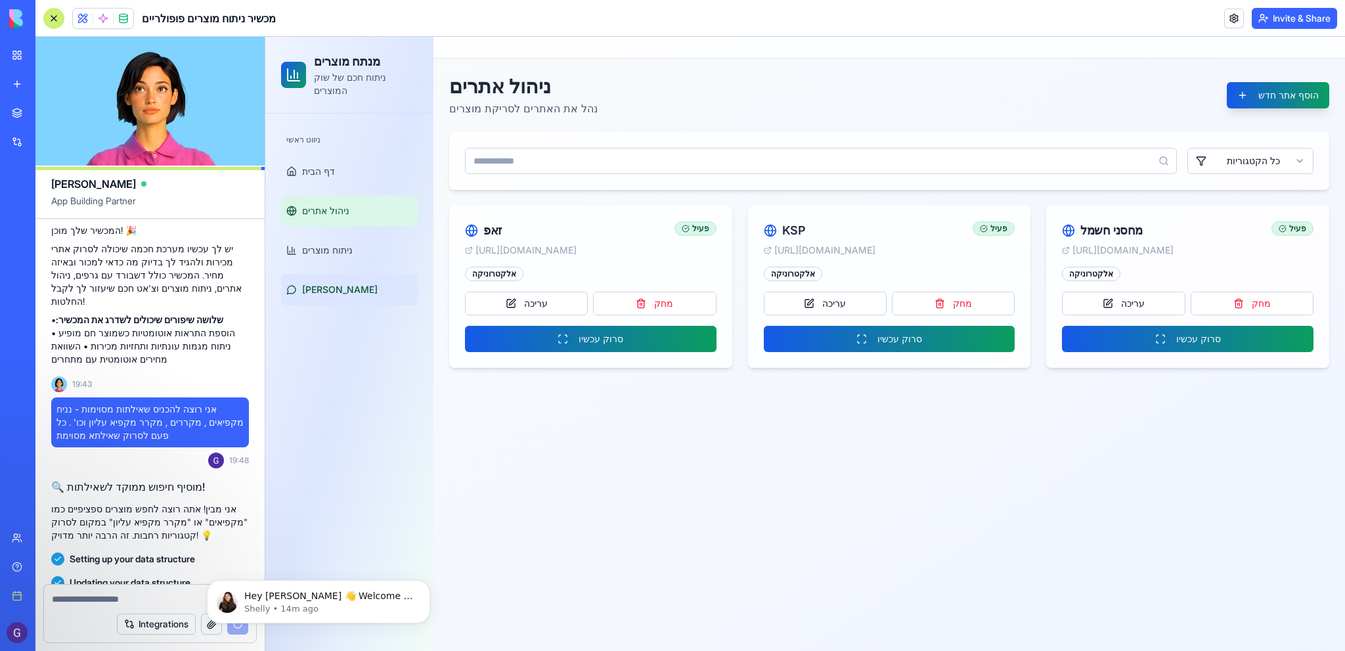
click at [326, 283] on span "[PERSON_NAME]" at bounding box center [340, 289] width 76 height 13
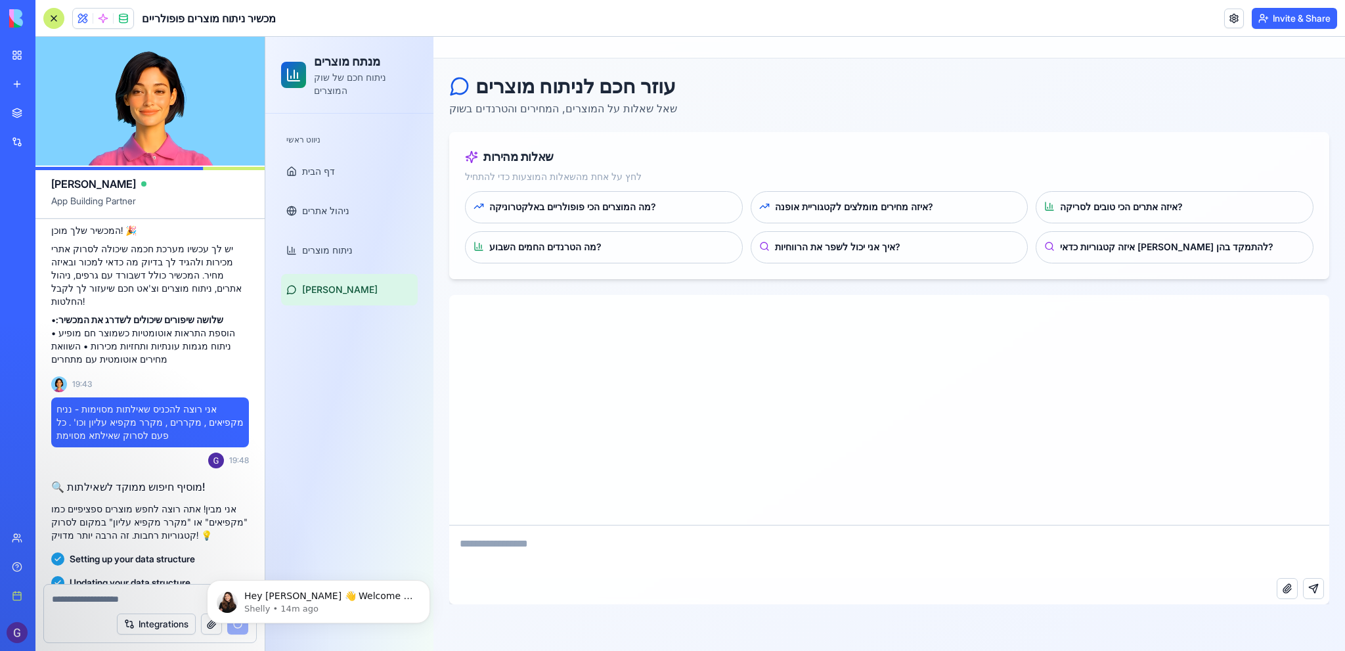
click at [157, 597] on textarea at bounding box center [150, 598] width 197 height 13
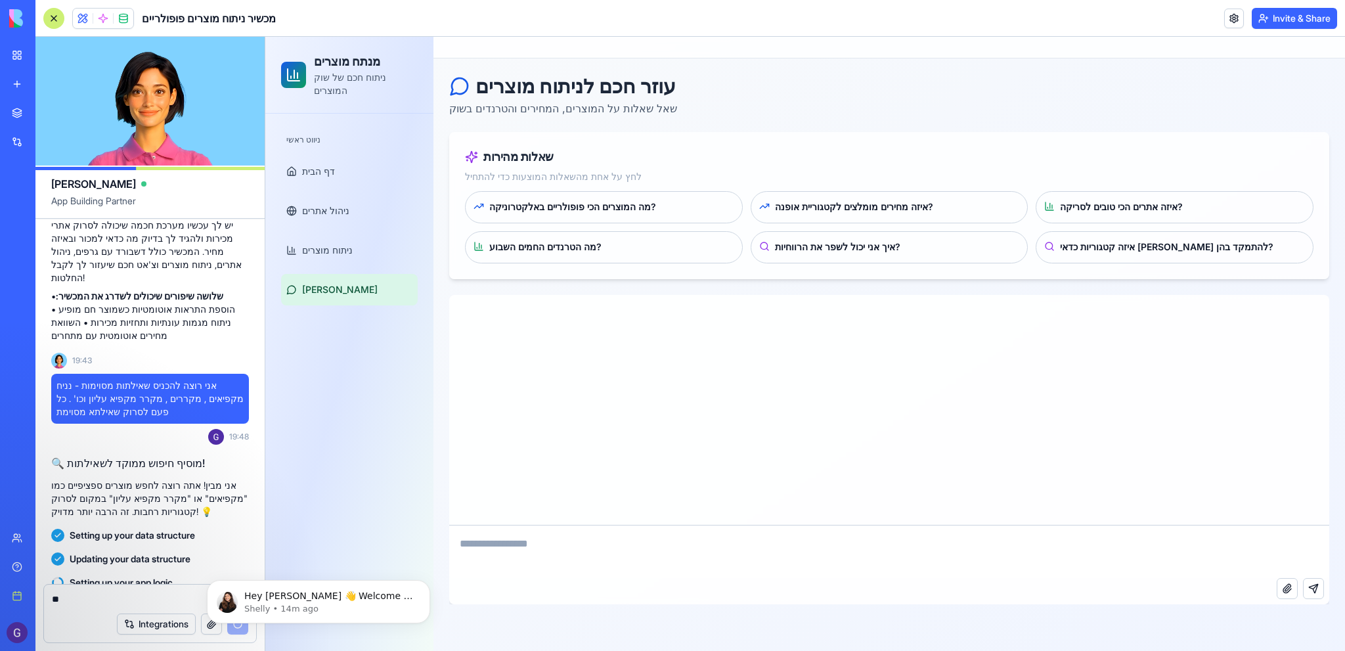
type textarea "*"
click at [357, 598] on p "Hey [PERSON_NAME] 👋 Welcome to Blocks 🙌 I'm here if you have any questions!" at bounding box center [328, 596] width 169 height 13
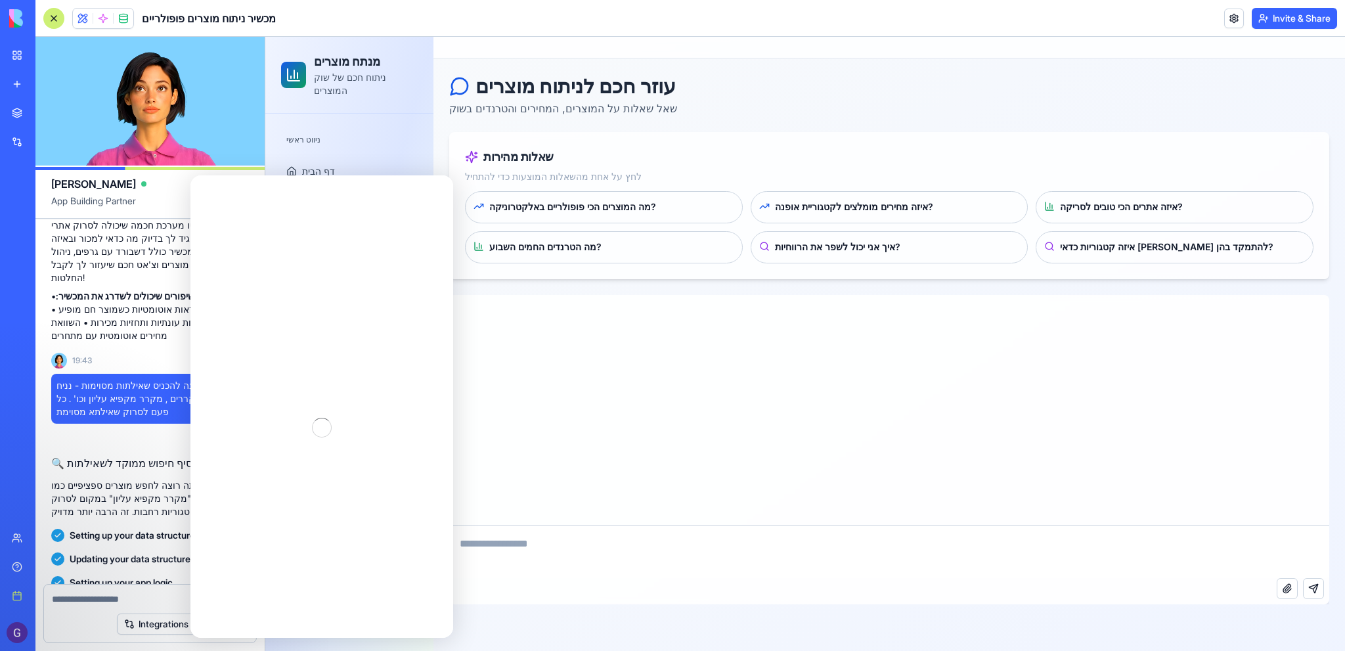
scroll to position [0, 0]
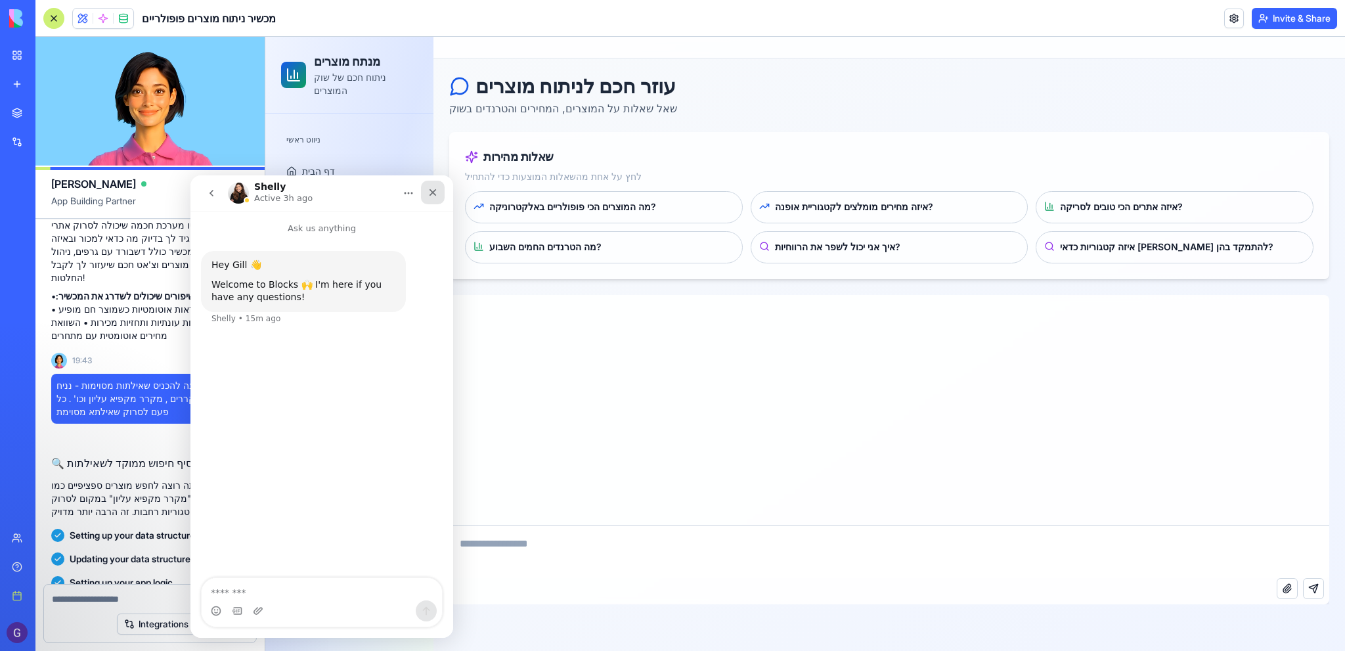
click at [428, 190] on icon "Close" at bounding box center [433, 192] width 11 height 11
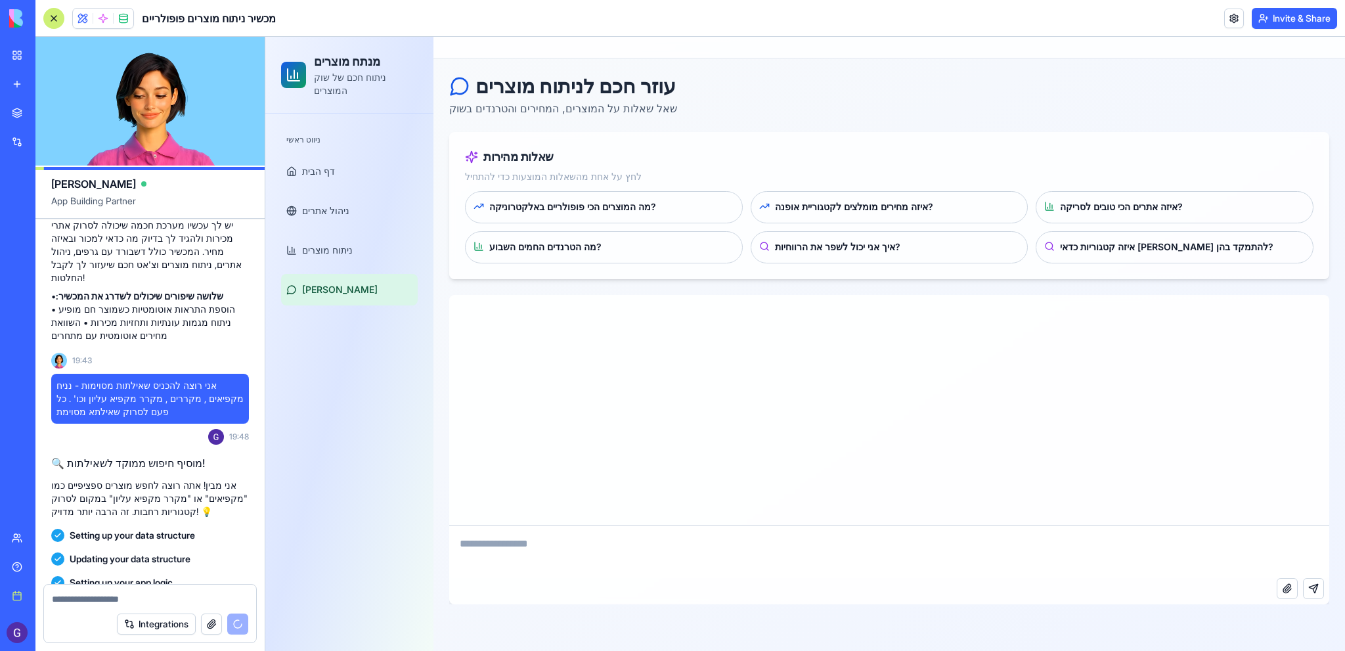
scroll to position [152, 0]
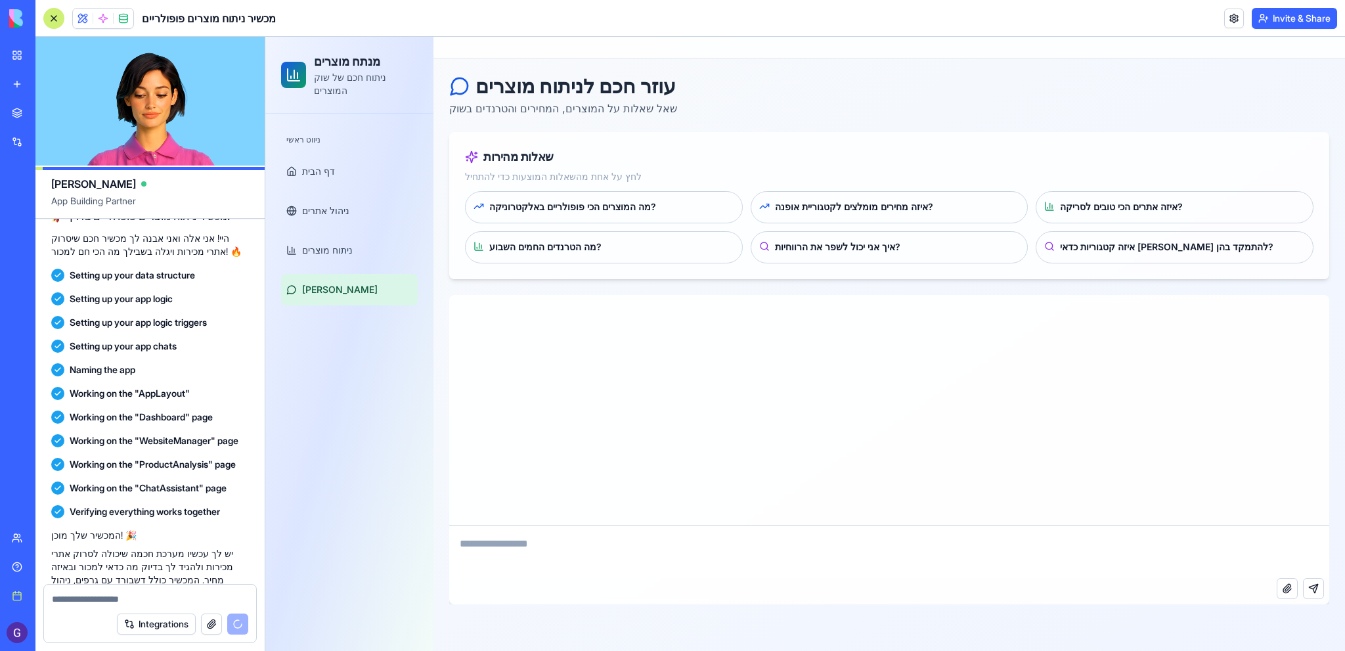
click at [18, 265] on div "Social Media Content Generator" at bounding box center [15, 262] width 7 height 13
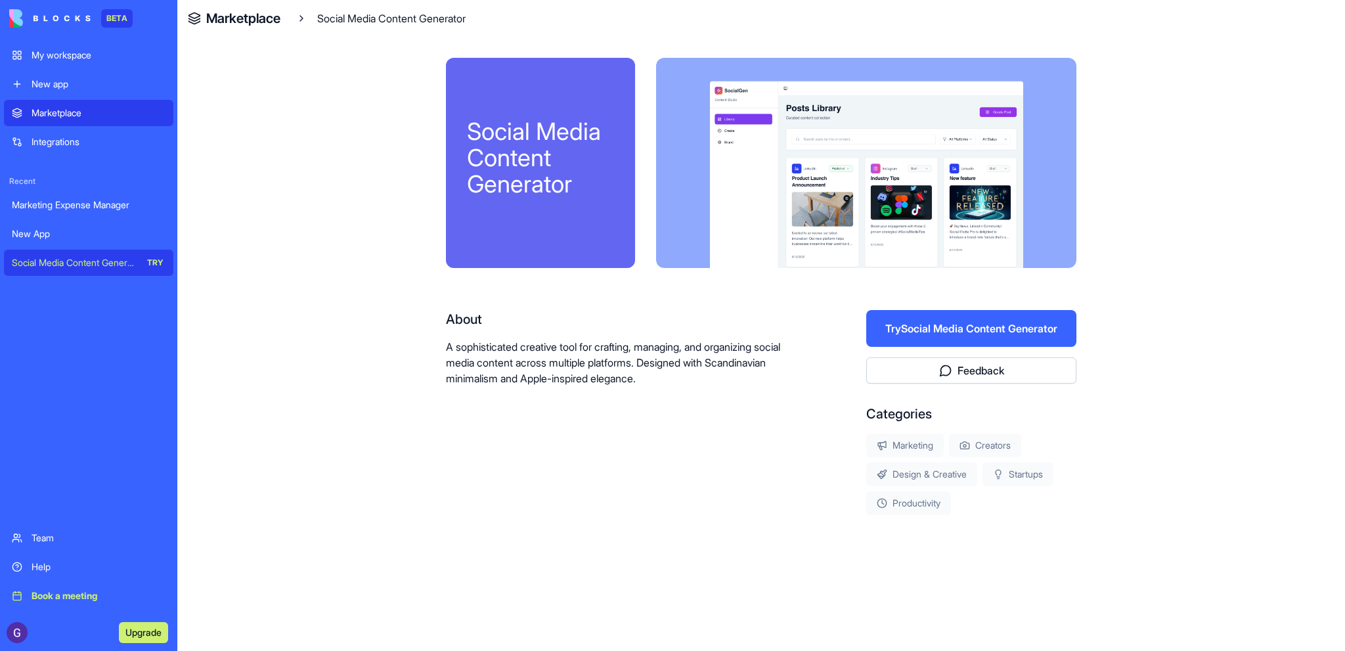
click at [962, 319] on button "Try Social Media Content Generator" at bounding box center [971, 328] width 210 height 37
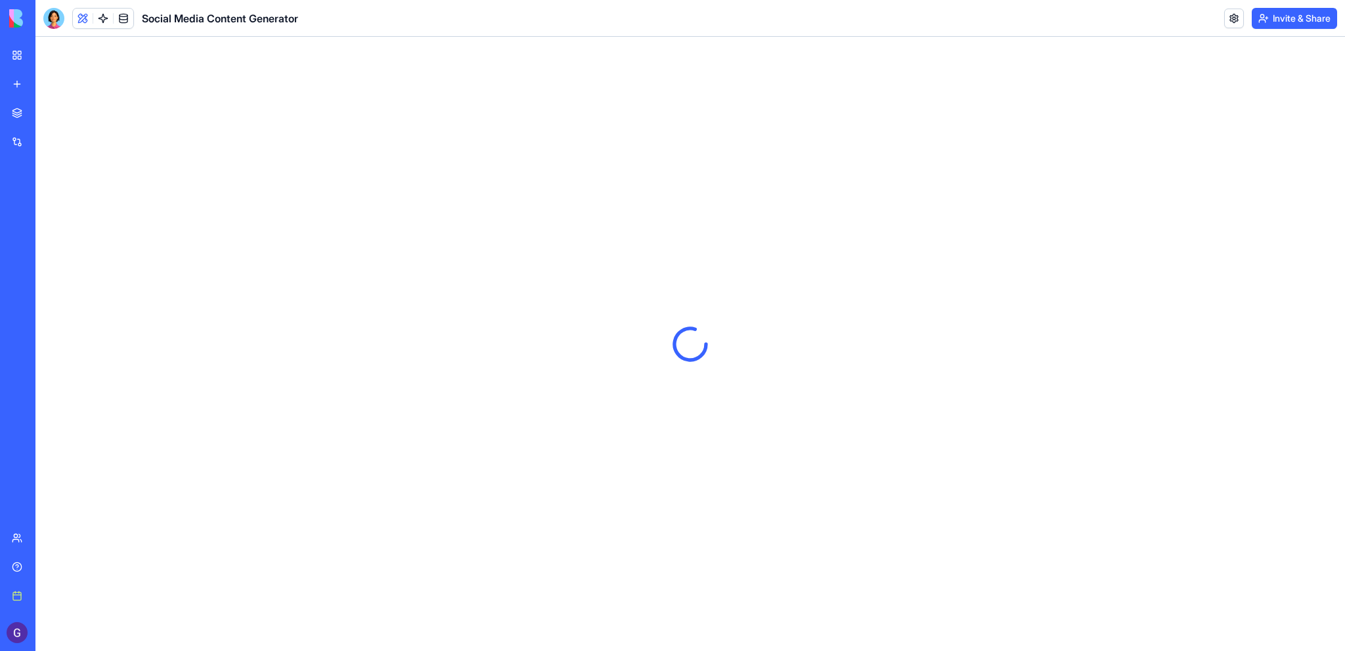
click at [49, 236] on div "מכשיר ניתוח מוצרים פופולריים" at bounding box center [30, 233] width 37 height 13
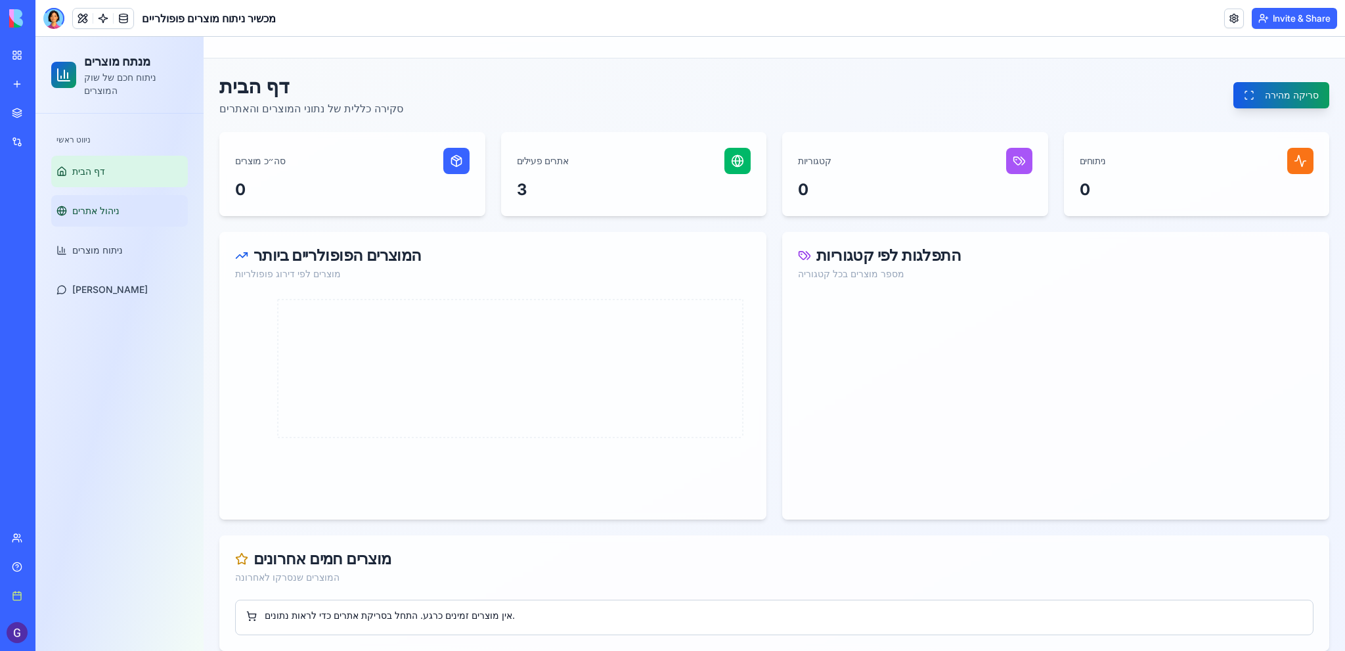
click at [100, 204] on span "ניהול אתרים" at bounding box center [95, 210] width 47 height 13
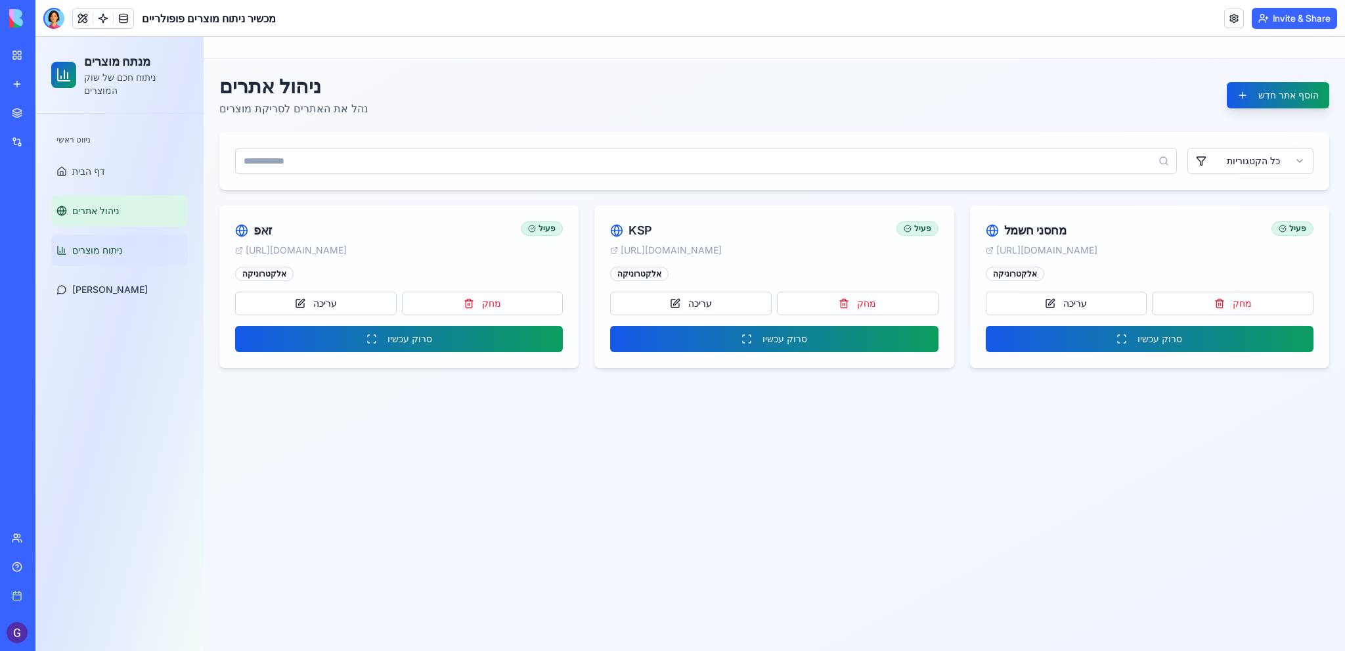
click at [104, 244] on span "ניתוח מוצרים" at bounding box center [97, 250] width 51 height 13
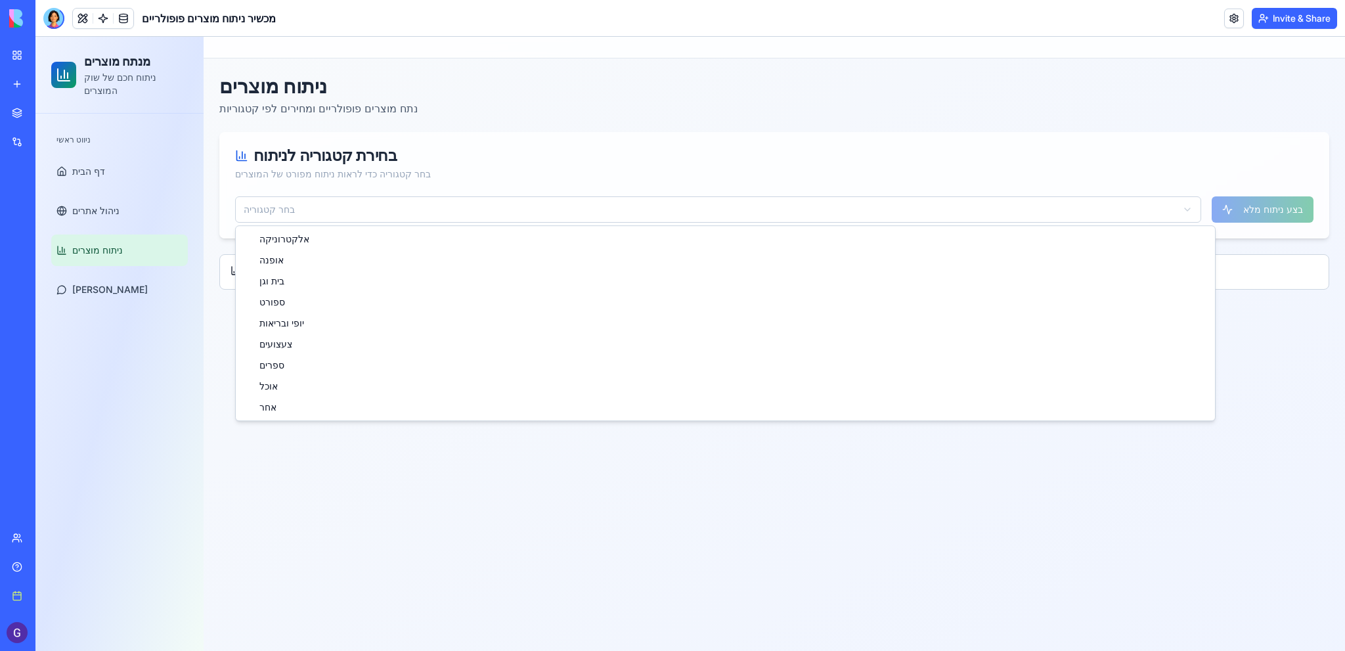
click at [382, 199] on html "מנתח מוצרים ניתוח חכם של שוק המוצרים ניווט ראשי דף הבית ניהול אתרים ניתוח מוצרי…" at bounding box center [690, 344] width 1310 height 614
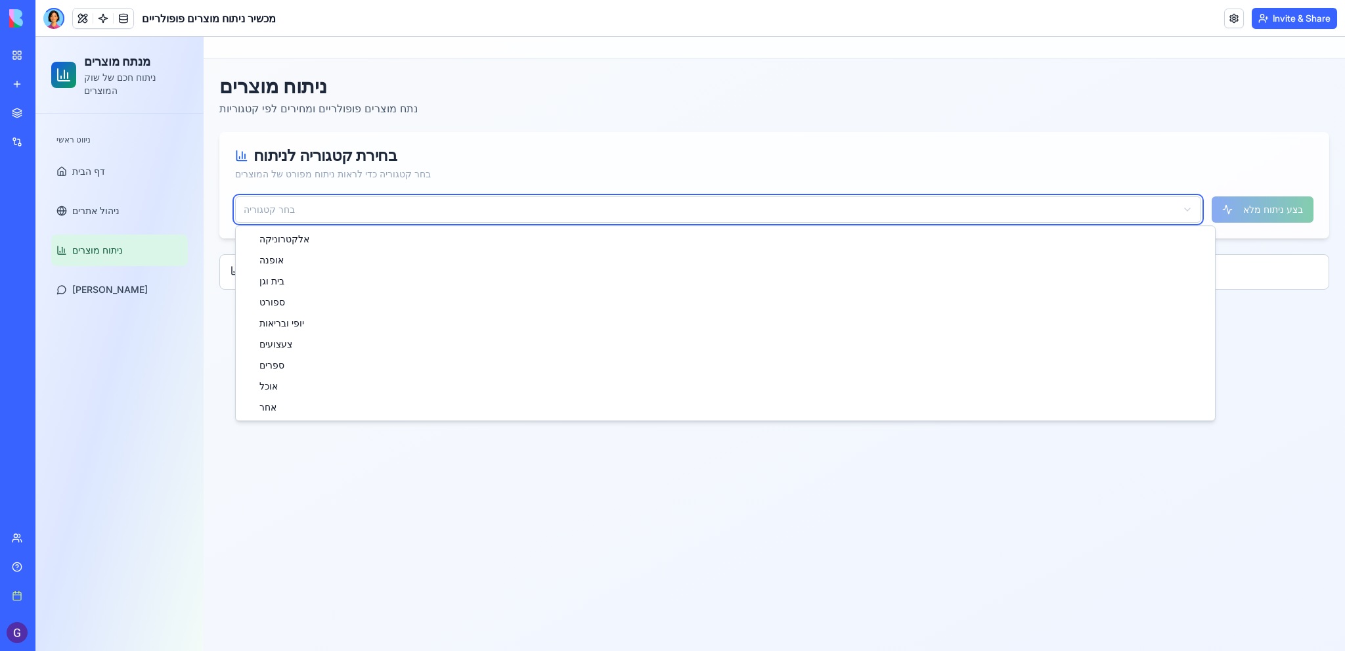
click at [382, 199] on html "מנתח מוצרים ניתוח חכם של שוק המוצרים ניווט ראשי דף הבית ניהול אתרים ניתוח מוצרי…" at bounding box center [690, 344] width 1310 height 614
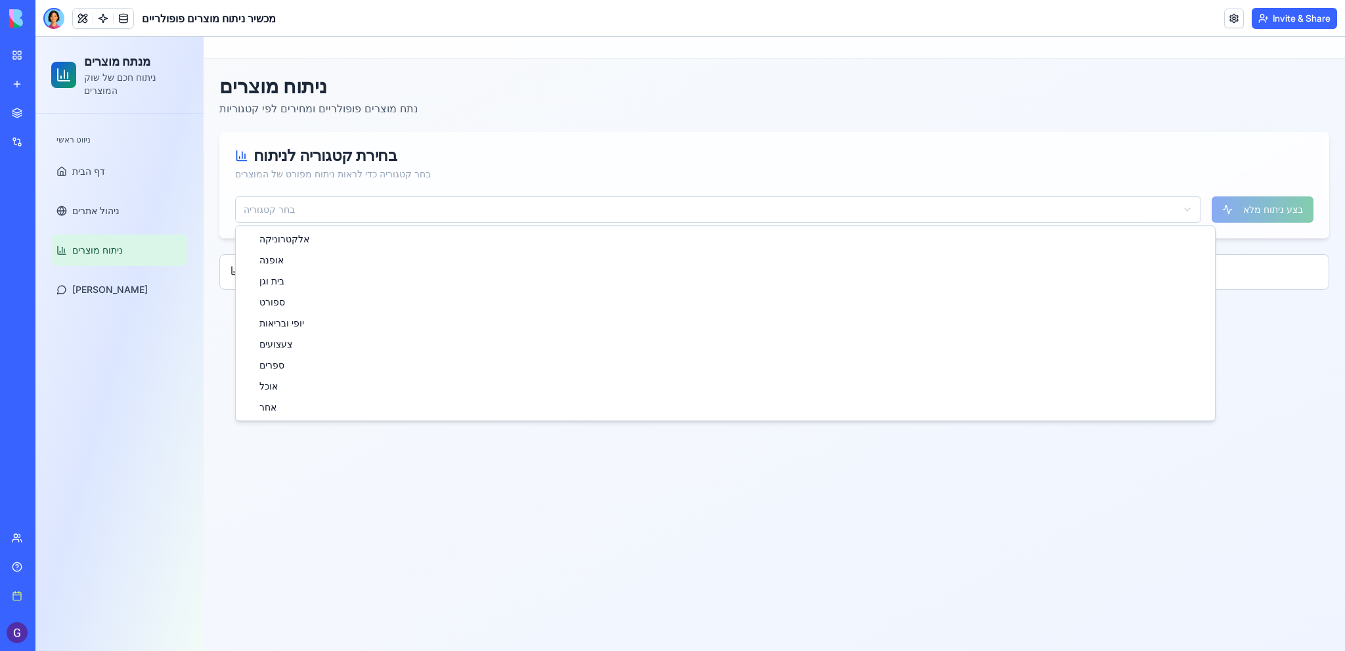
click at [482, 219] on html "מנתח מוצרים ניתוח חכם של שוק המוצרים ניווט ראשי דף הבית ניהול אתרים ניתוח מוצרי…" at bounding box center [690, 344] width 1310 height 614
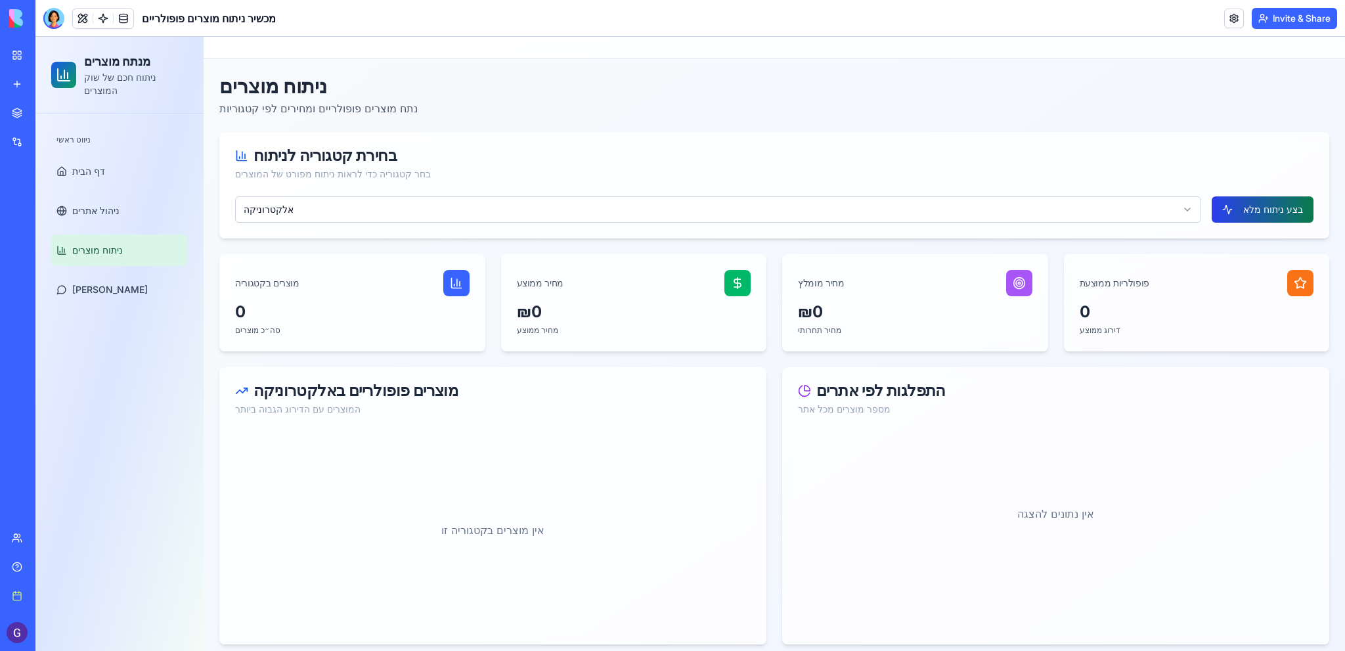
click at [1267, 206] on button "בצע ניתוח מלא" at bounding box center [1263, 209] width 102 height 26
click at [613, 215] on html "מנתח מוצרים ניתוח חכם של שוק המוצרים ניווט ראשי דף הבית ניהול אתרים ניתוח מוצרי…" at bounding box center [690, 414] width 1310 height 755
click at [1248, 207] on button "בצע ניתוח מלא" at bounding box center [1263, 209] width 102 height 26
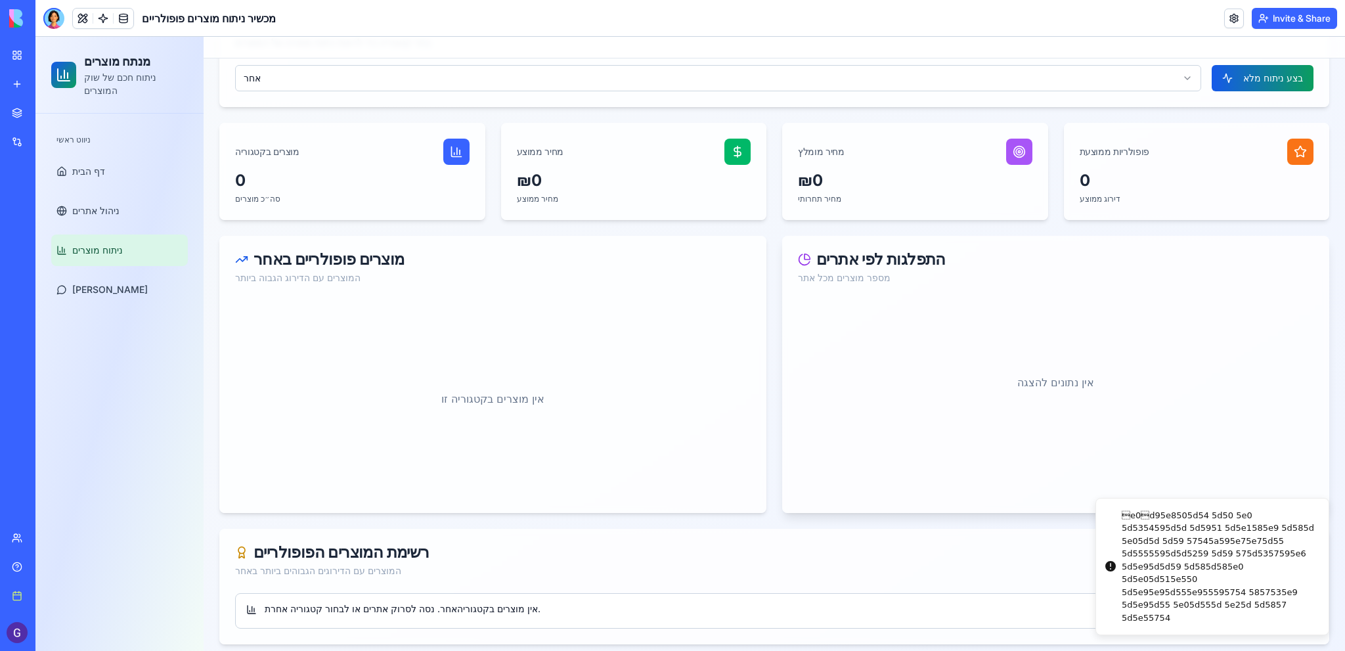
scroll to position [140, 0]
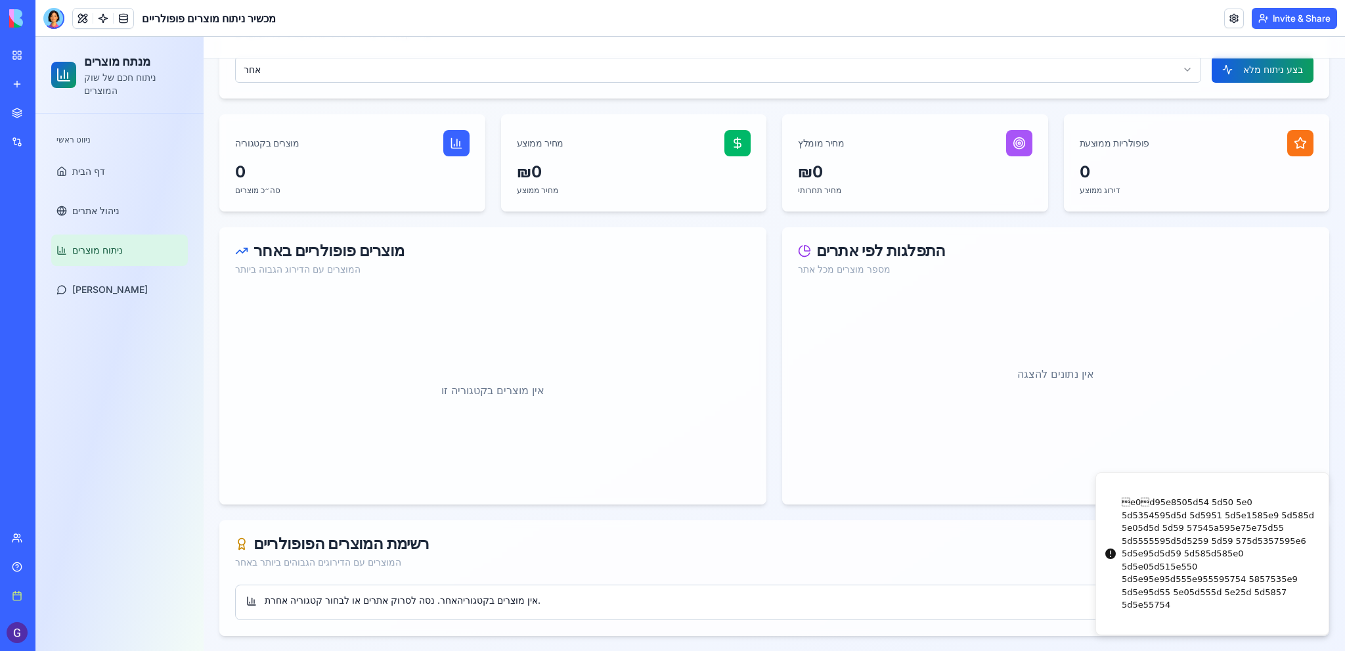
click at [1105, 553] on icon "Notifications alt+T" at bounding box center [1110, 553] width 11 height 11
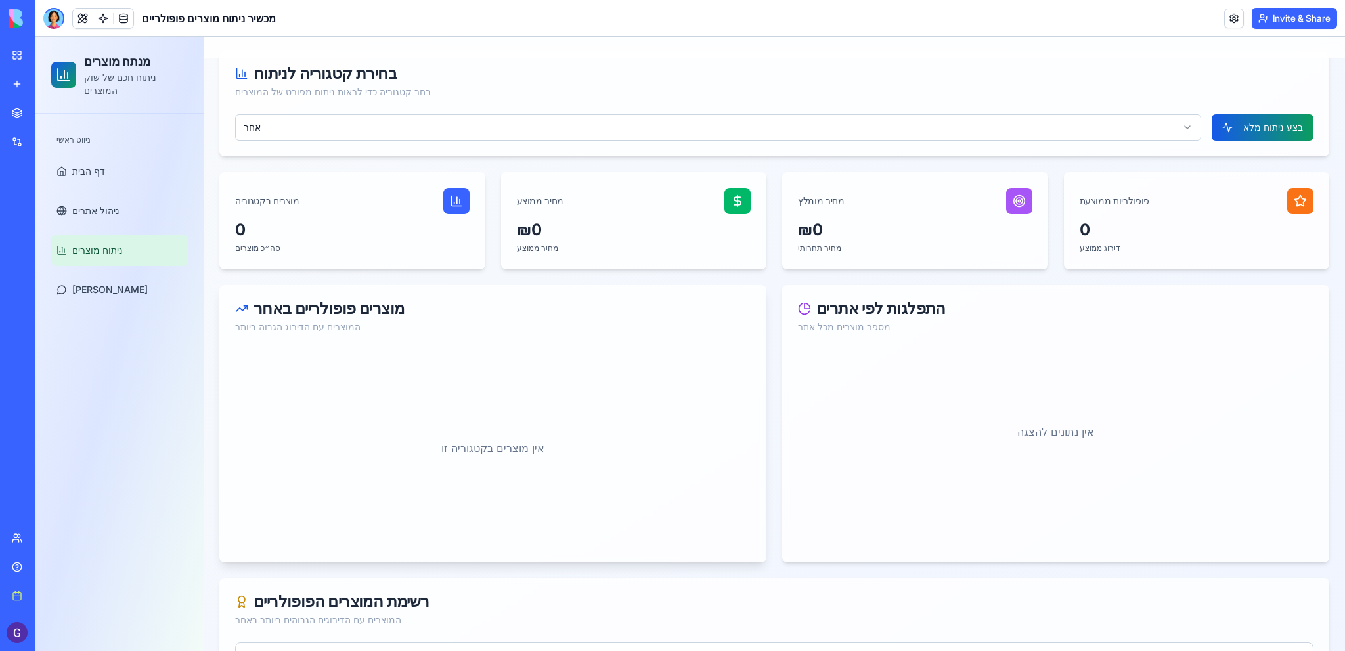
scroll to position [0, 0]
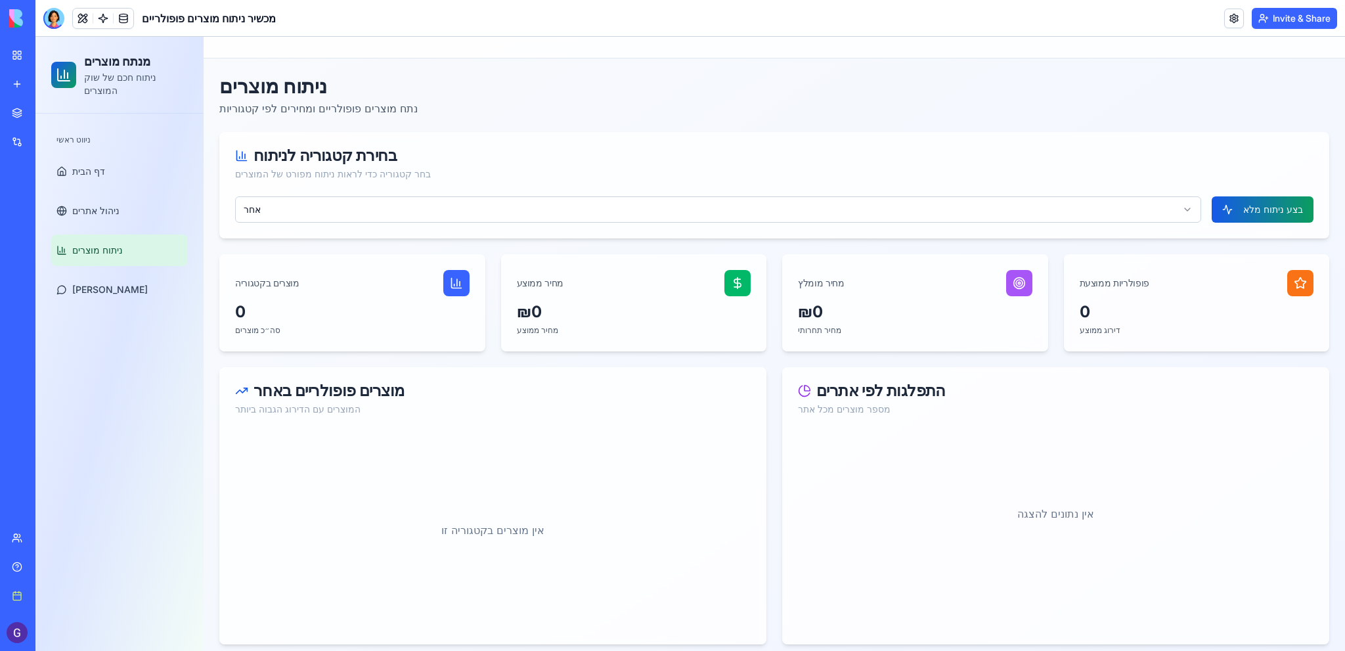
click at [1185, 212] on html "מנתח מוצרים ניתוח חכם של שוק המוצרים ניווט ראשי דף הבית ניהול אתרים ניתוח מוצרי…" at bounding box center [690, 414] width 1310 height 755
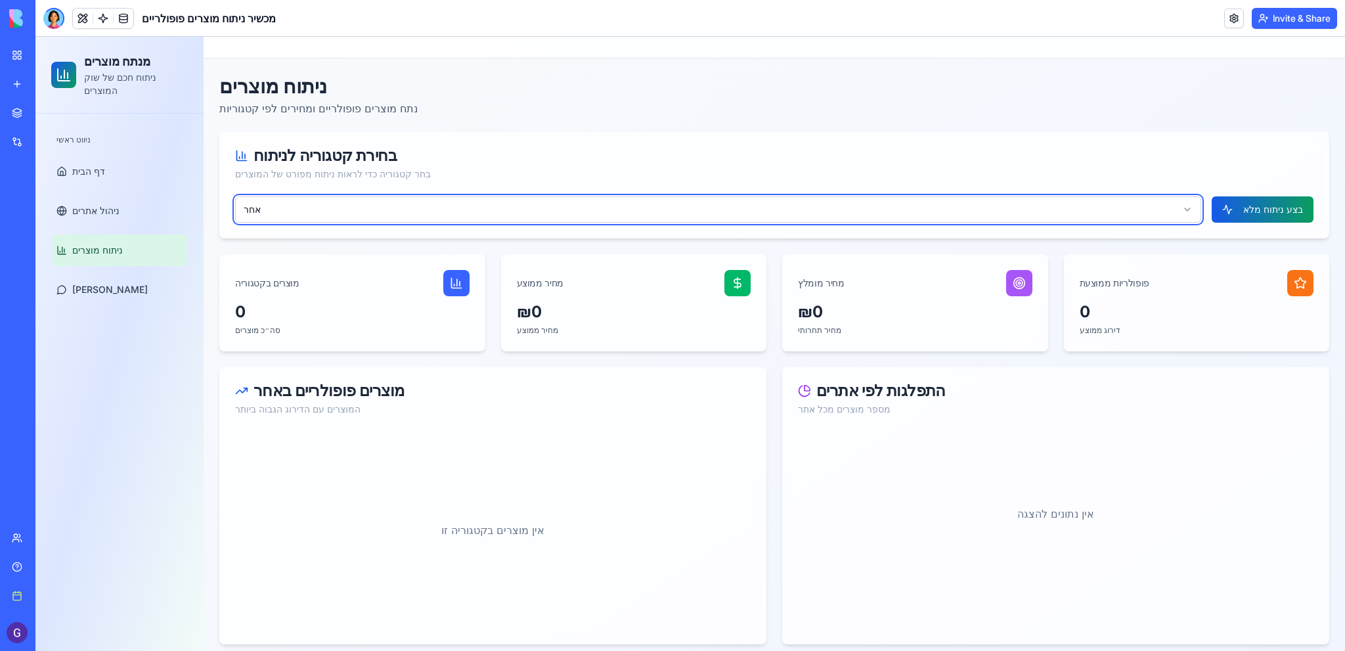
click at [1185, 212] on html "מנתח מוצרים ניתוח חכם של שוק המוצרים ניווט ראשי דף הבית ניהול אתרים ניתוח מוצרי…" at bounding box center [690, 414] width 1310 height 755
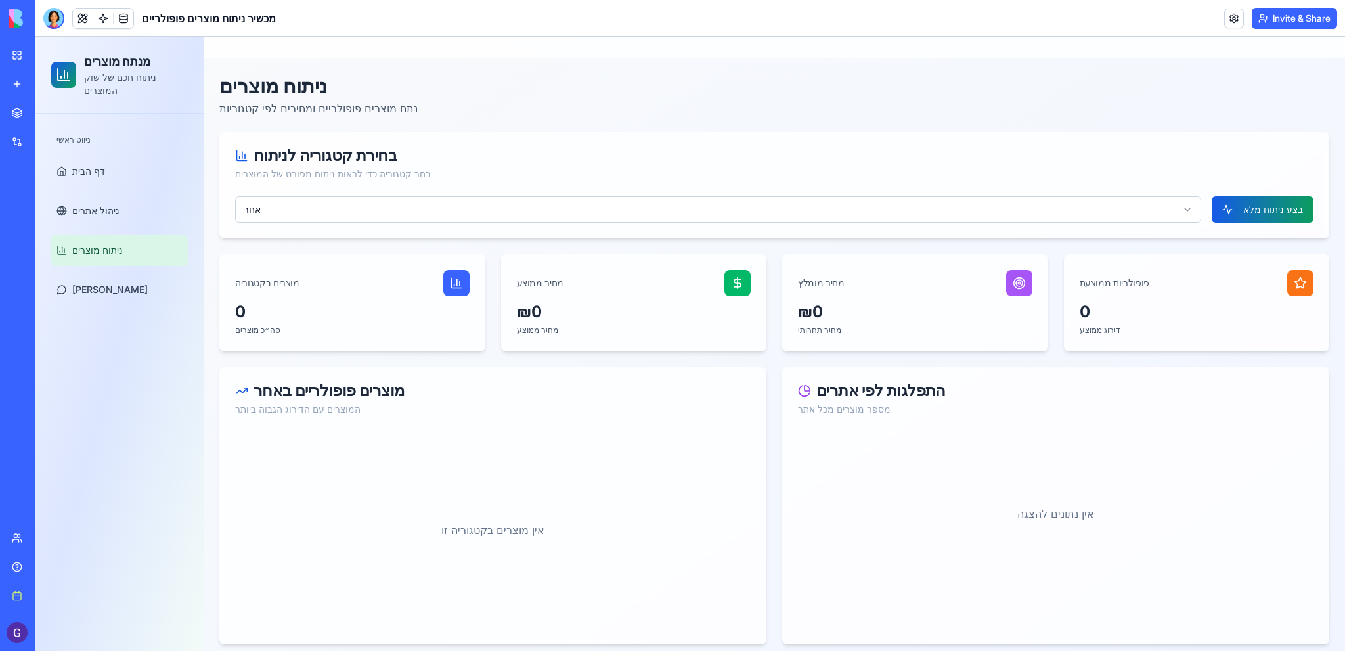
click at [49, 259] on div "Social Media Content Generator" at bounding box center [30, 262] width 37 height 13
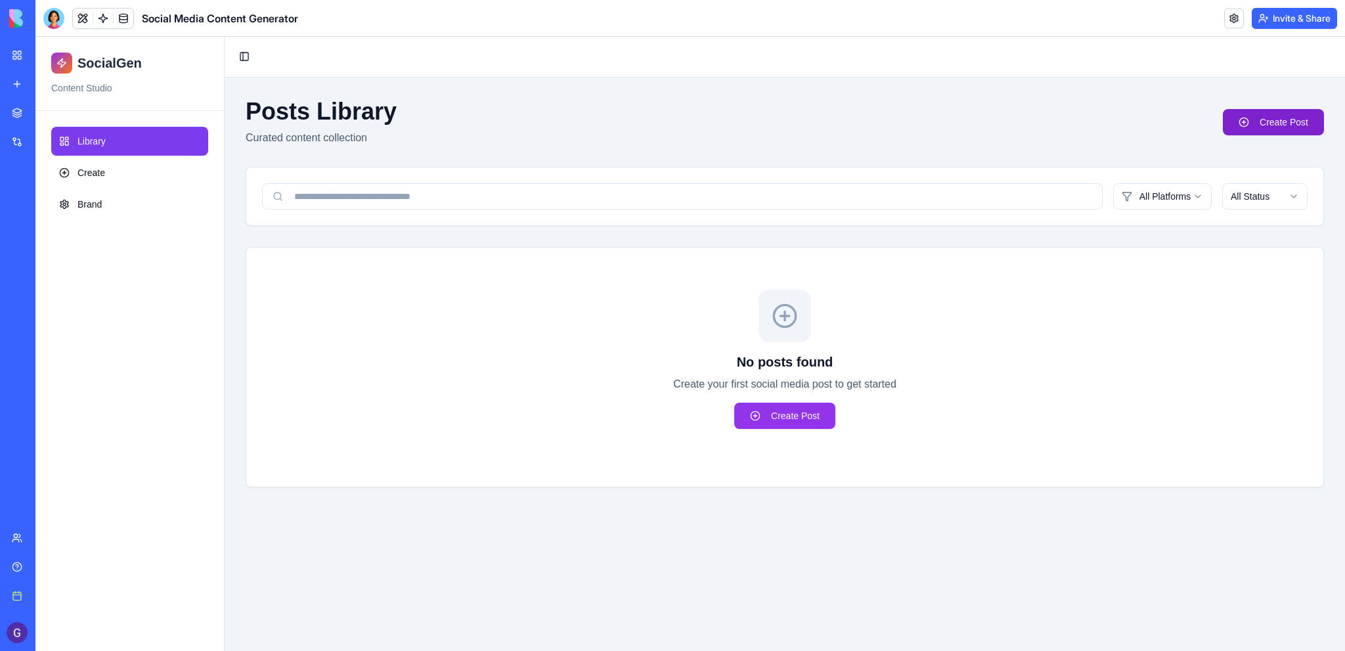
click at [1287, 125] on link "Create Post" at bounding box center [1273, 122] width 101 height 26
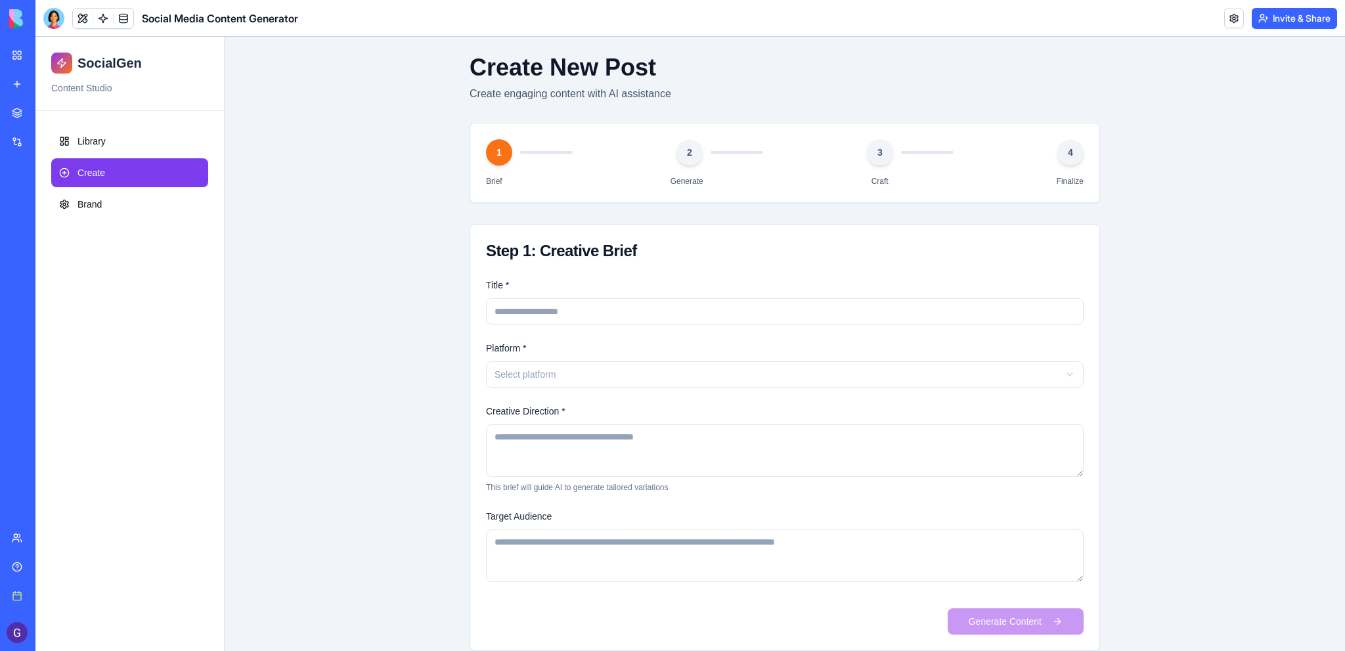
scroll to position [64, 0]
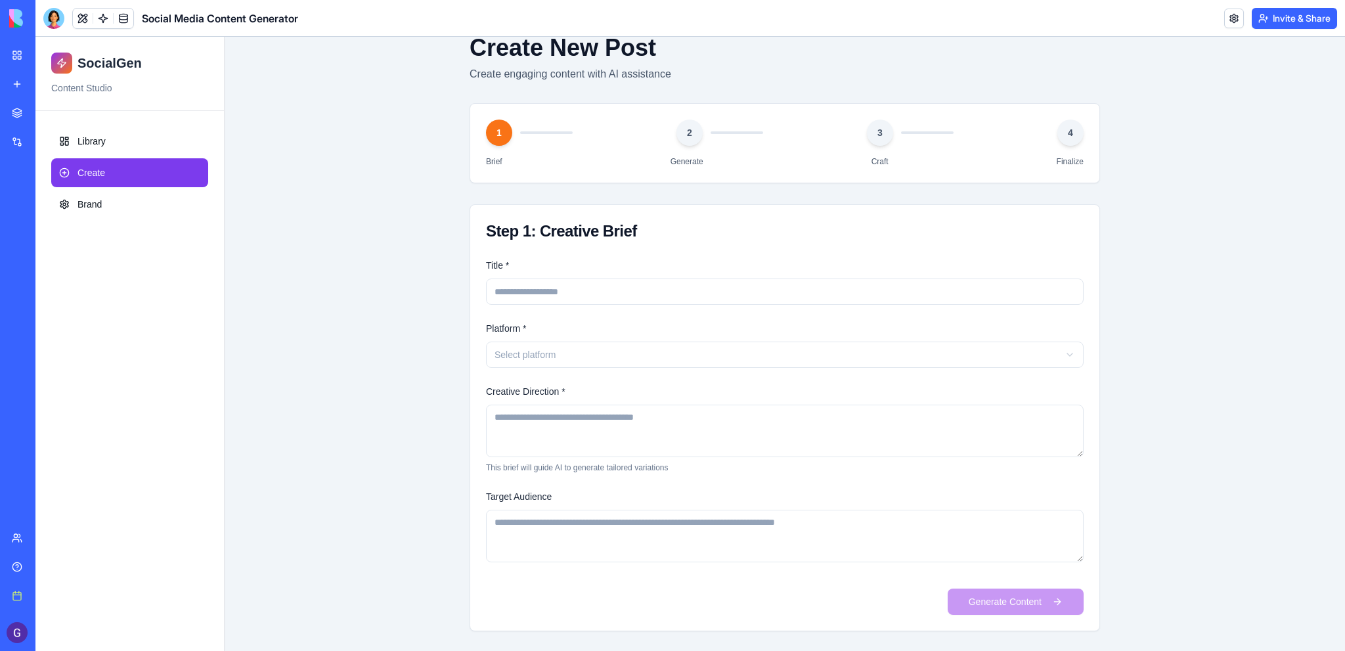
click at [717, 350] on html "SocialGen Content Studio Library Create Brand Toggle Sidebar Create New Post Cr…" at bounding box center [690, 312] width 1310 height 679
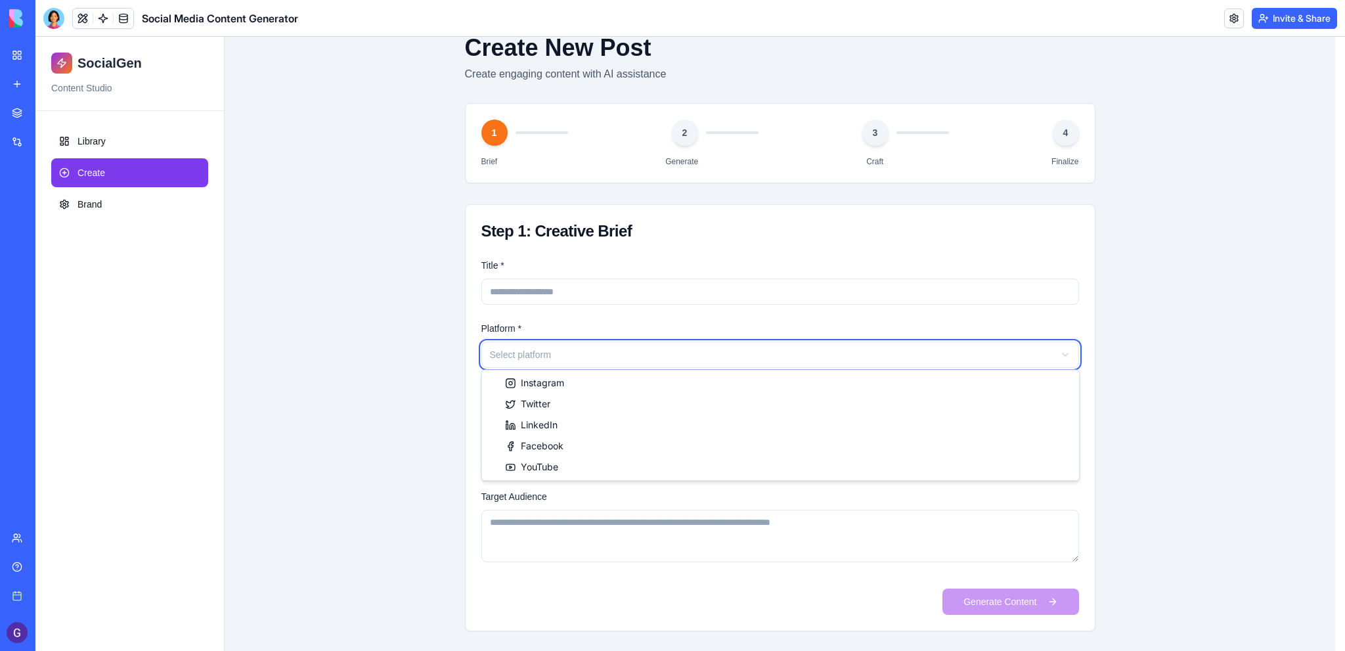
click at [717, 350] on html "SocialGen Content Studio Library Create Brand Toggle Sidebar Create New Post Cr…" at bounding box center [690, 312] width 1310 height 679
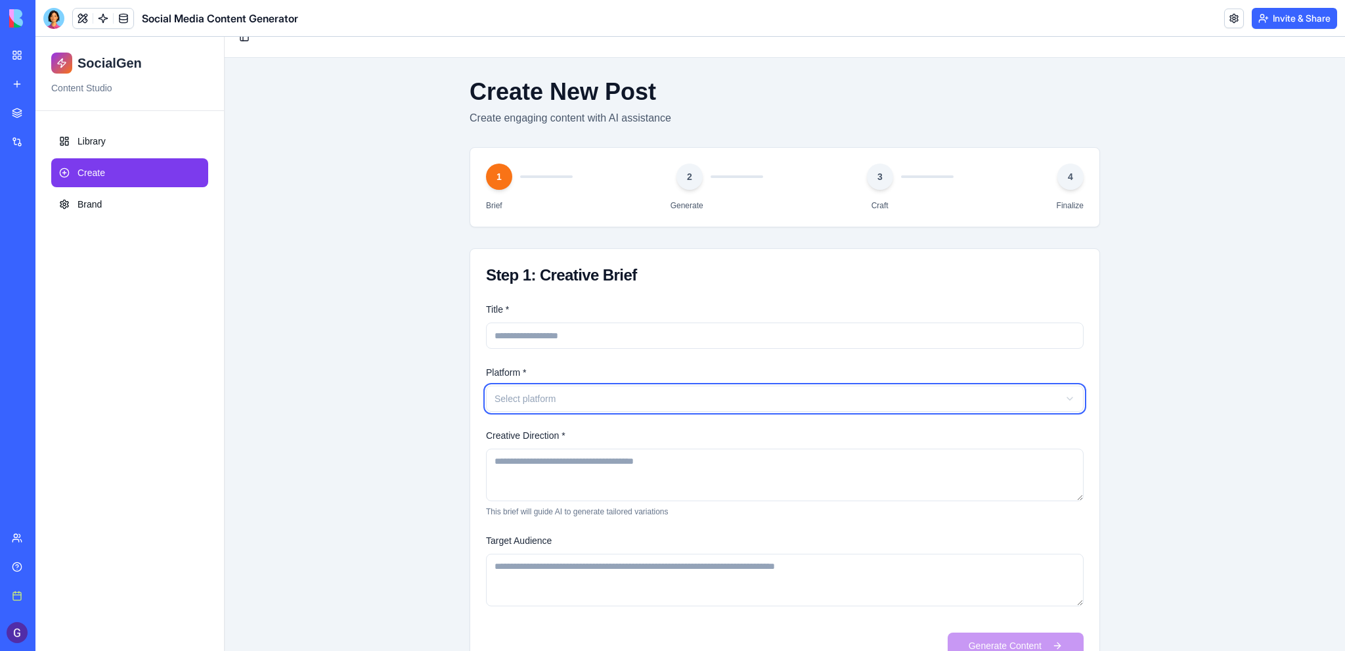
scroll to position [0, 0]
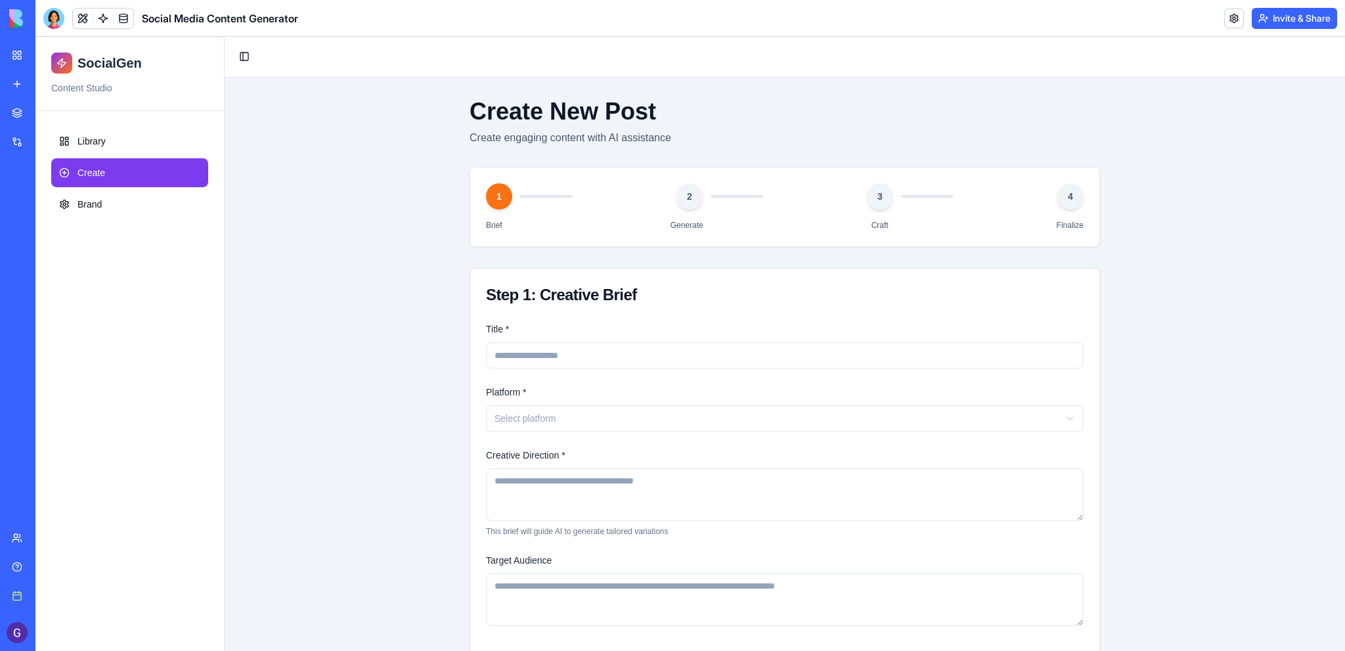
click at [116, 633] on button "Upgrade" at bounding box center [90, 632] width 49 height 21
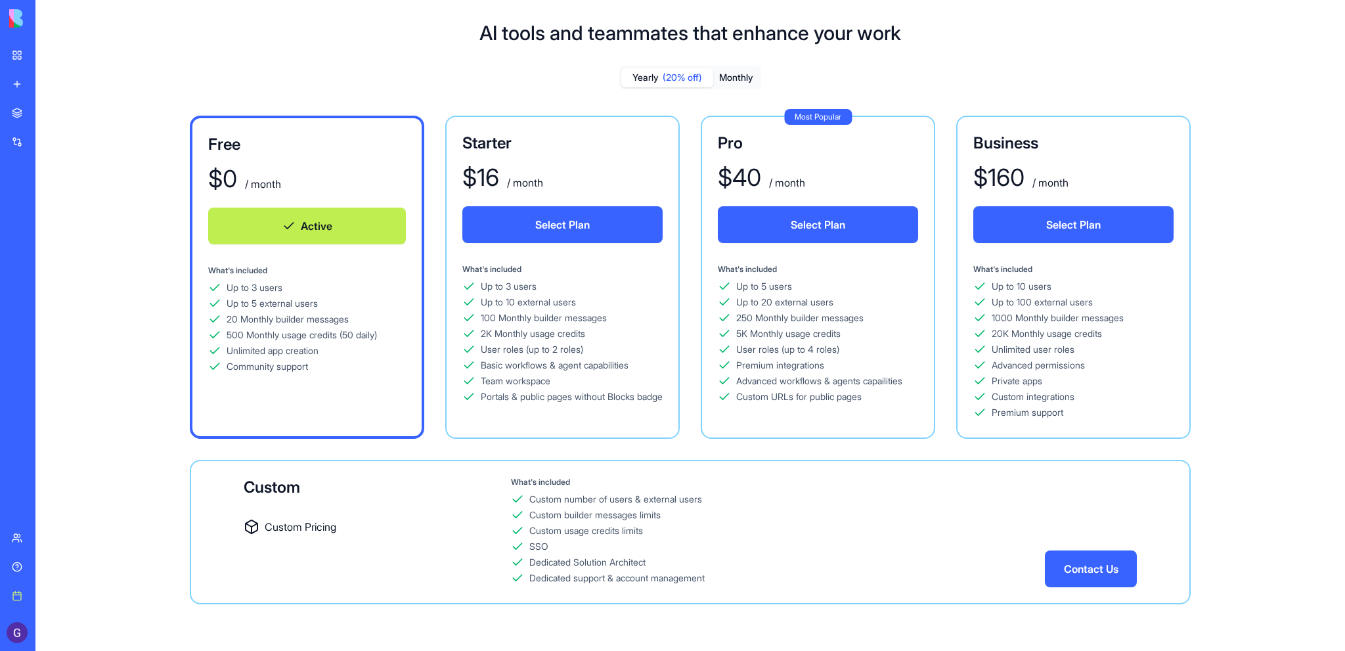
click at [49, 234] on div "מכשיר ניתוח מוצרים פופולריים" at bounding box center [30, 233] width 37 height 13
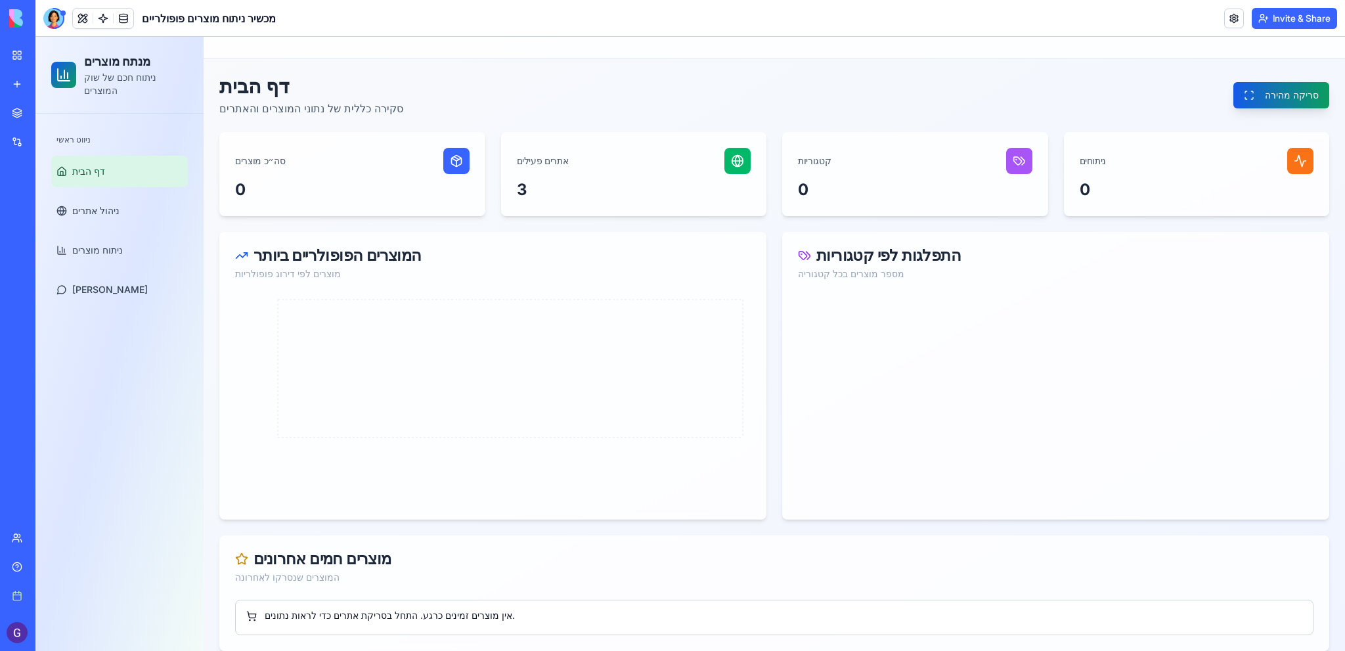
click at [114, 74] on p "ניתוח חכם של שוק המוצרים" at bounding box center [136, 84] width 104 height 26
click at [79, 129] on div "ניווט ראשי" at bounding box center [119, 139] width 137 height 21
